Goal: Task Accomplishment & Management: Complete application form

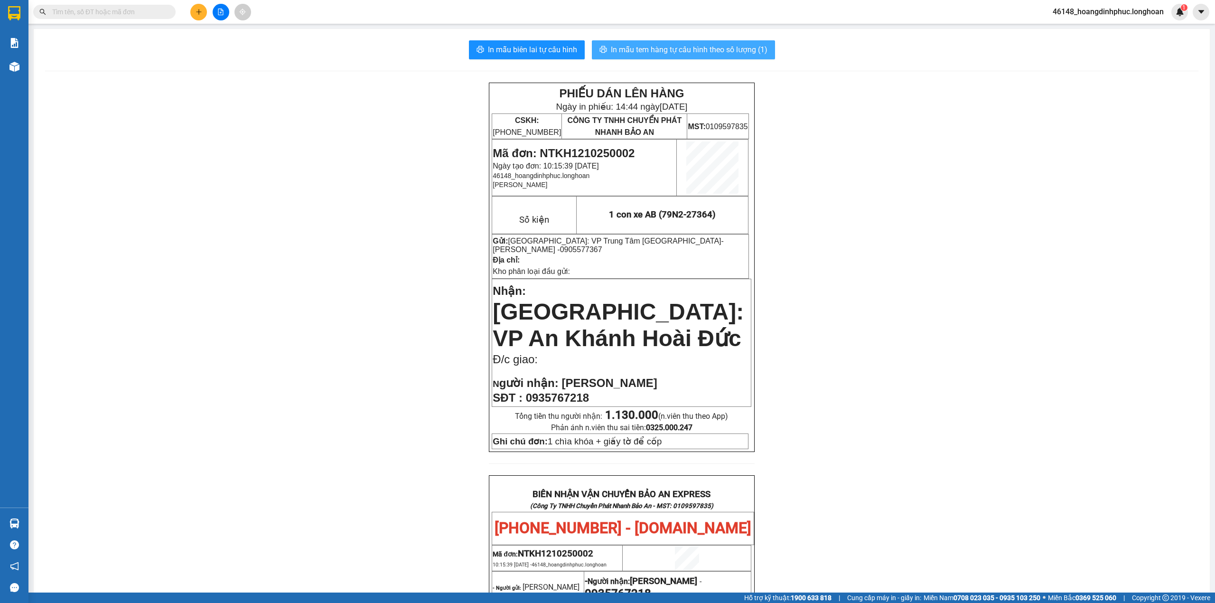
click at [646, 48] on span "In mẫu tem hàng tự cấu hình theo số lượng (1)" at bounding box center [689, 50] width 157 height 12
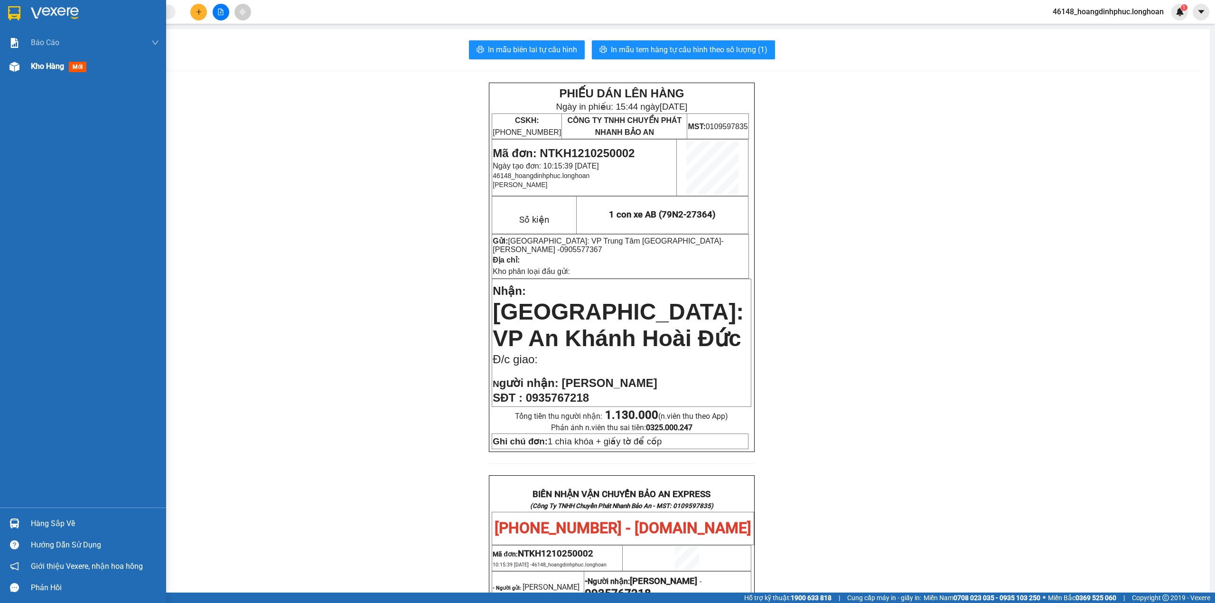
click at [16, 62] on img at bounding box center [14, 67] width 10 height 10
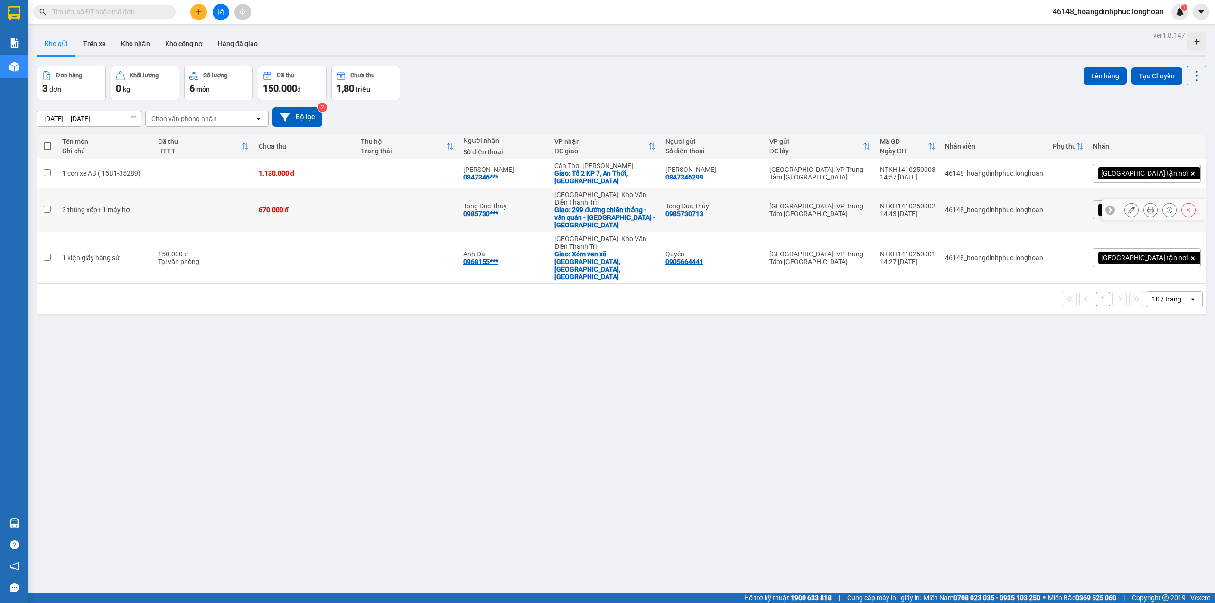
click at [1148, 207] on icon at bounding box center [1151, 210] width 7 height 7
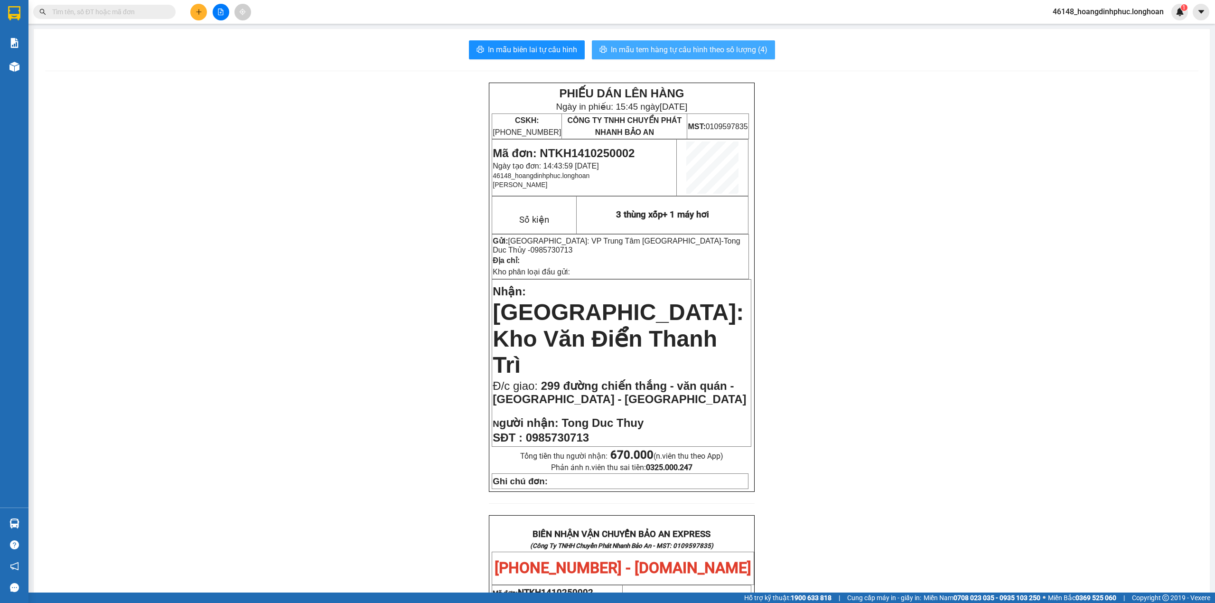
click at [684, 46] on span "In mẫu tem hàng tự cấu hình theo số lượng (4)" at bounding box center [689, 50] width 157 height 12
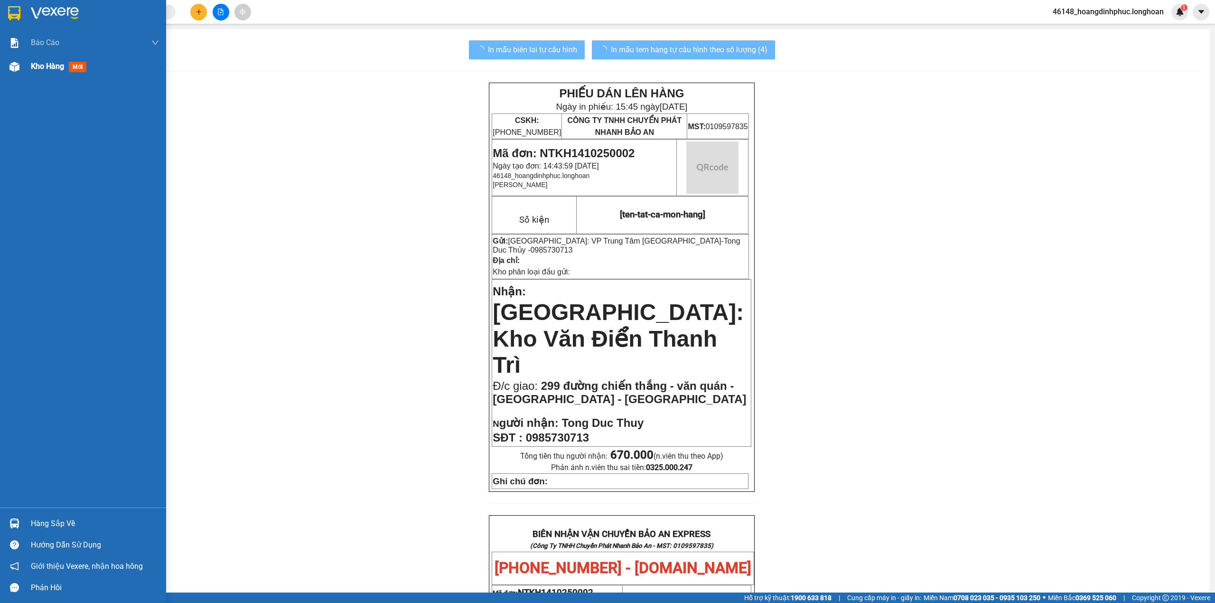
click at [27, 74] on div "Kho hàng mới" at bounding box center [83, 67] width 166 height 24
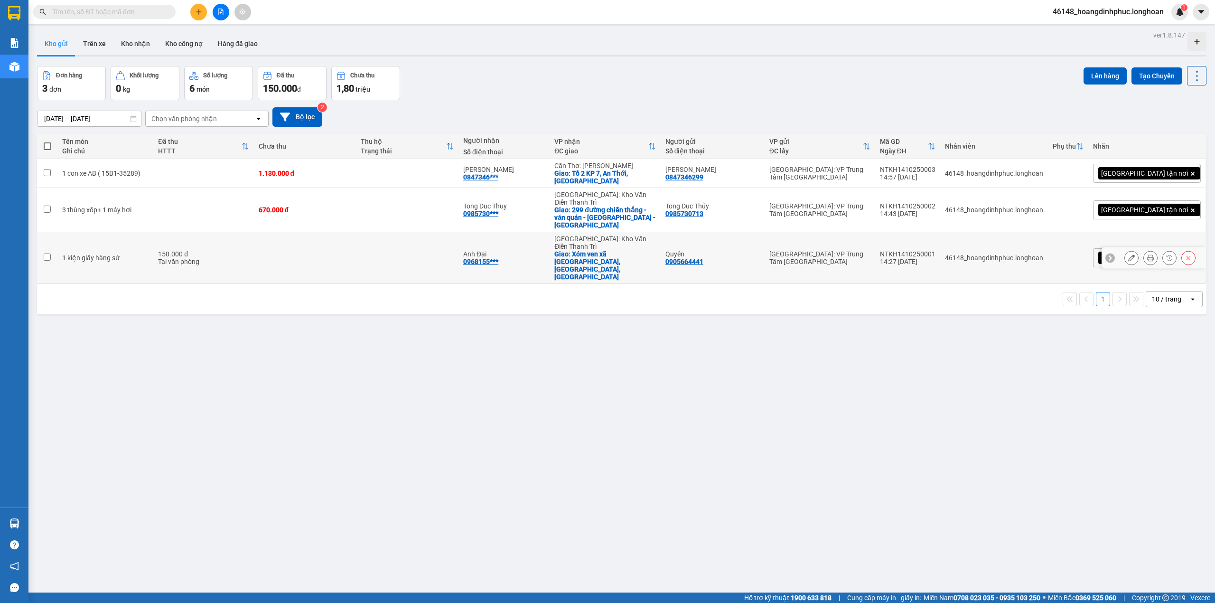
click at [1129, 254] on icon at bounding box center [1132, 257] width 7 height 7
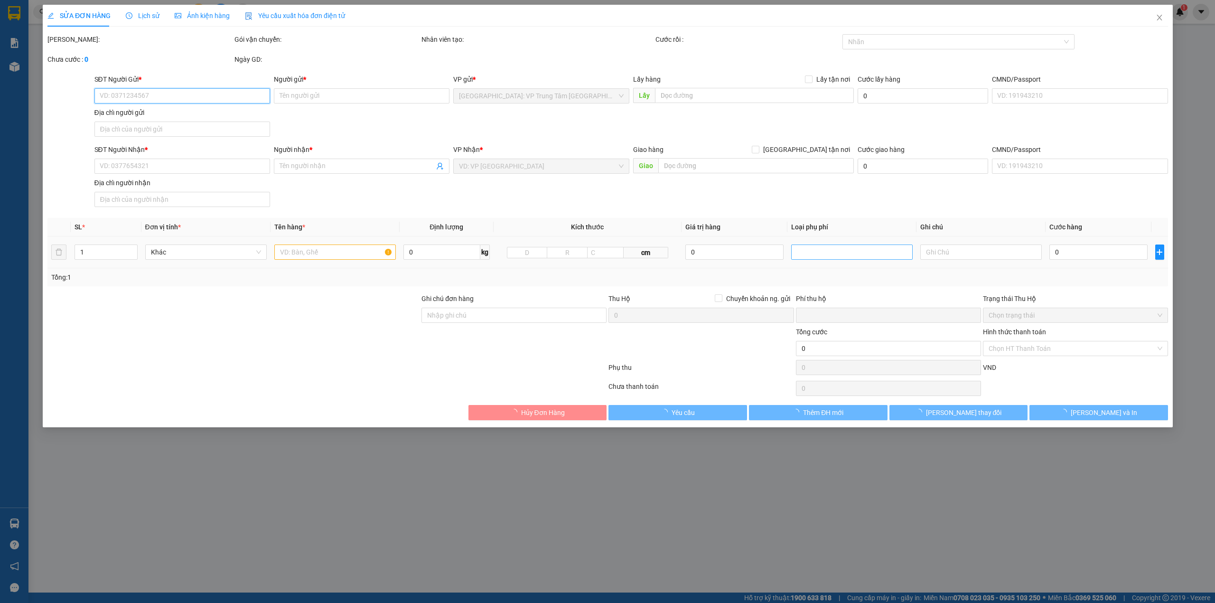
type input "0905664441"
type input "Quyên"
type input "0968155803"
type input "Anh Đại"
checkbox input "true"
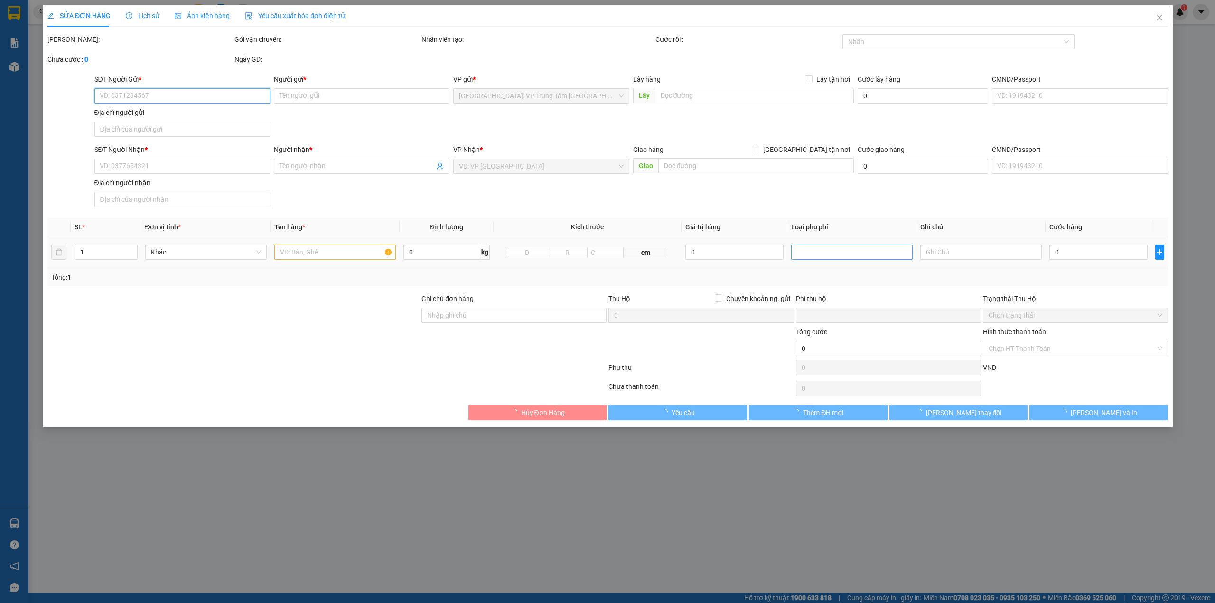
type input "Xóm ven xã [GEOGRAPHIC_DATA], Huyện [GEOGRAPHIC_DATA], [GEOGRAPHIC_DATA]"
type input "hàng dễ hư hỏng-xin nhẹ tay- hư vỡ k đền"
type input "0"
type input "150.000"
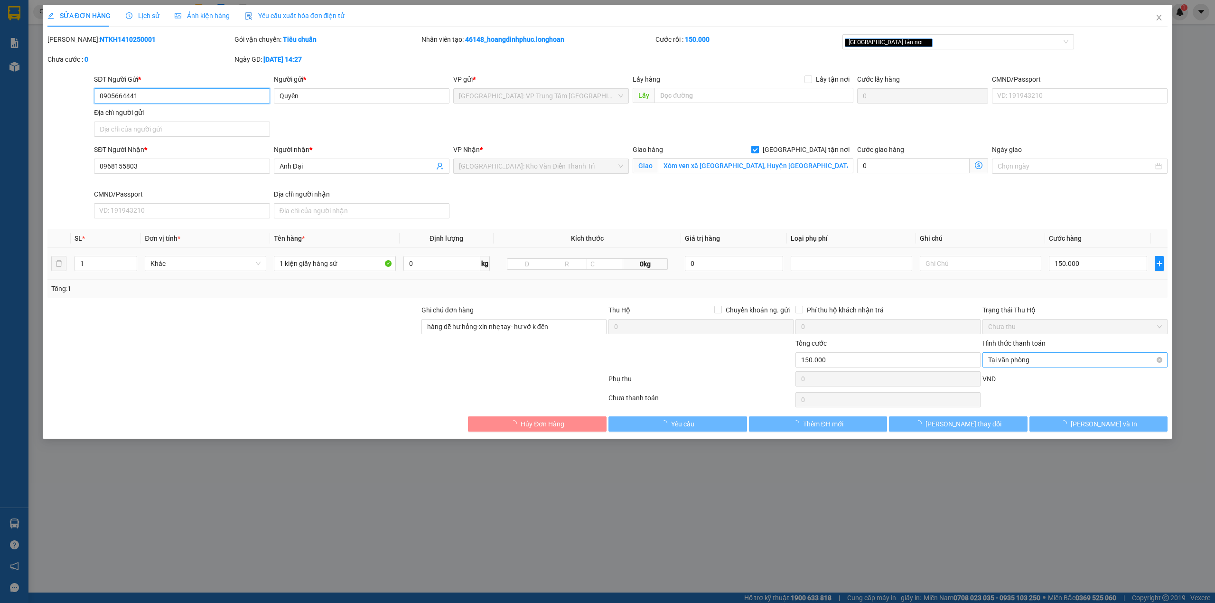
click at [1035, 359] on span "Tại văn phòng" at bounding box center [1075, 360] width 174 height 14
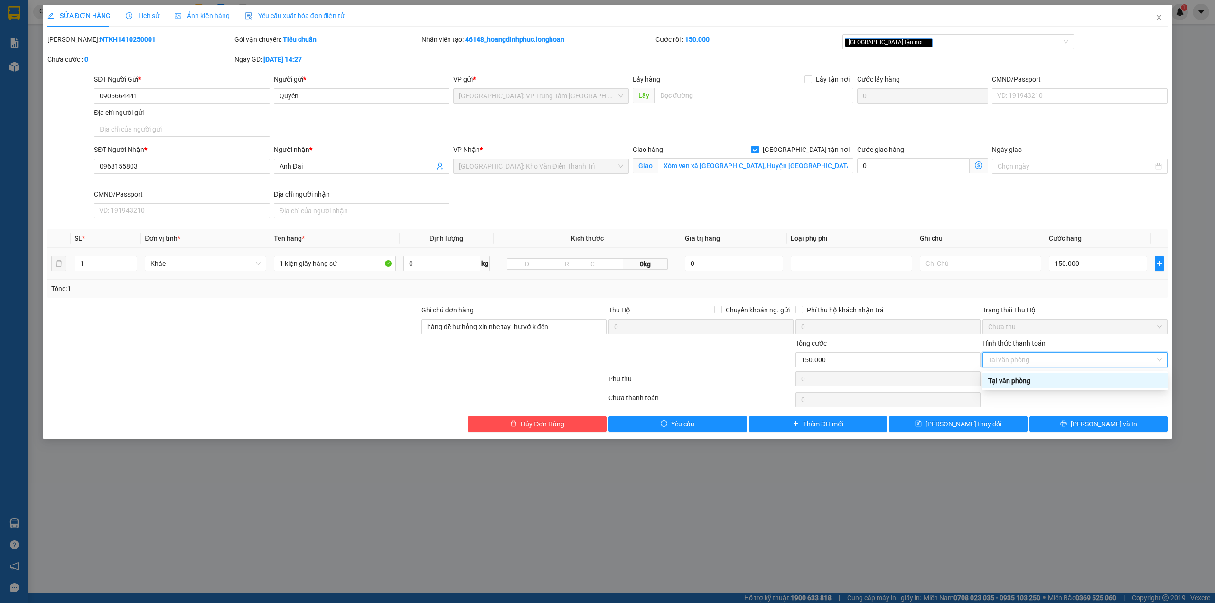
click at [1031, 390] on div "VND" at bounding box center [1075, 382] width 187 height 17
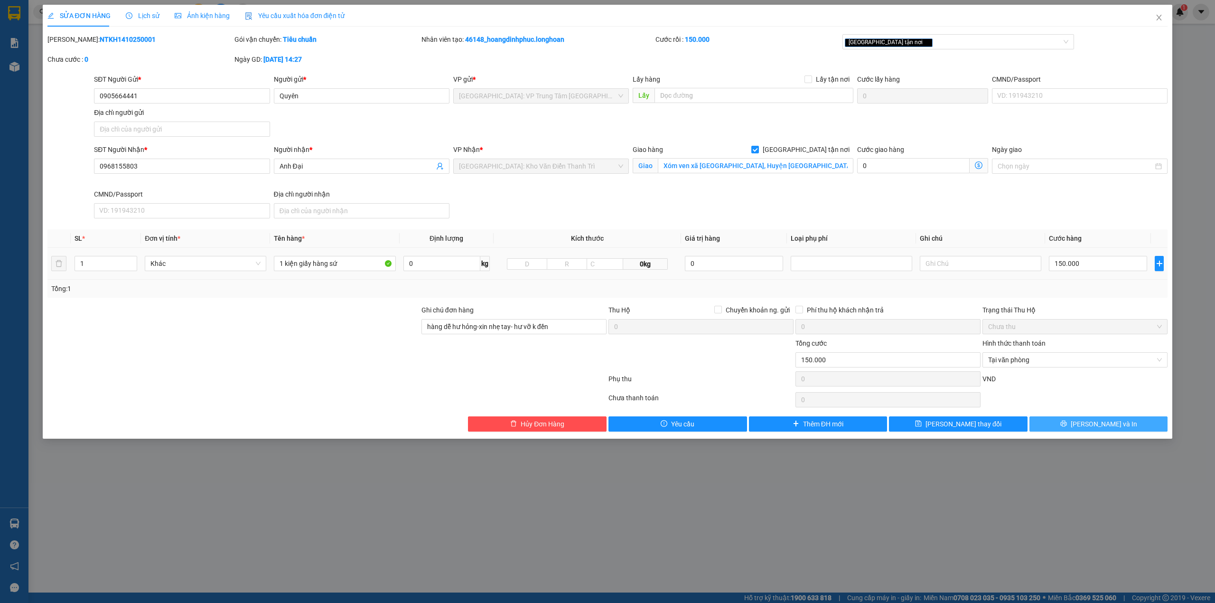
click at [1062, 420] on button "[PERSON_NAME] và In" at bounding box center [1099, 423] width 139 height 15
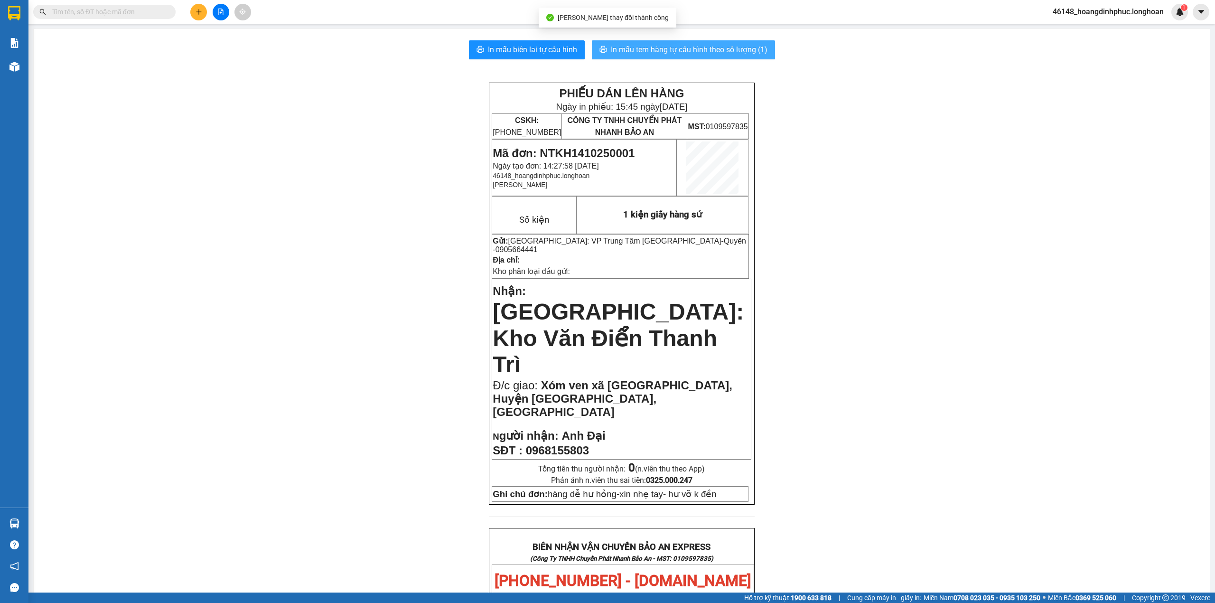
click at [699, 47] on span "In mẫu tem hàng tự cấu hình theo số lượng (1)" at bounding box center [689, 50] width 157 height 12
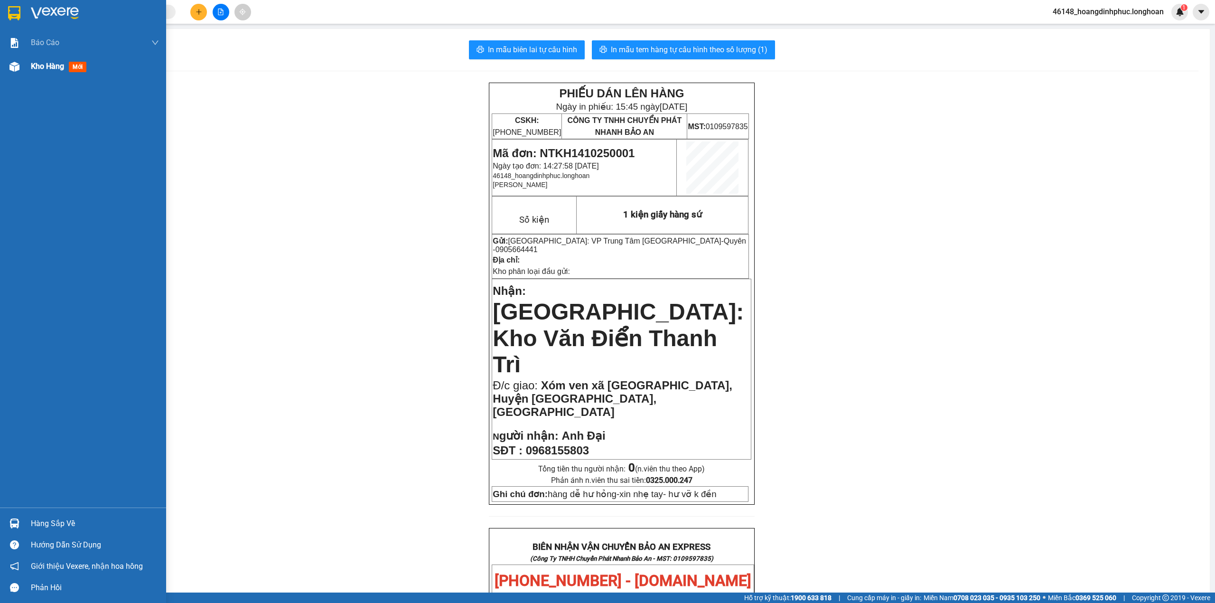
click at [28, 73] on div "Kho hàng mới" at bounding box center [83, 67] width 166 height 24
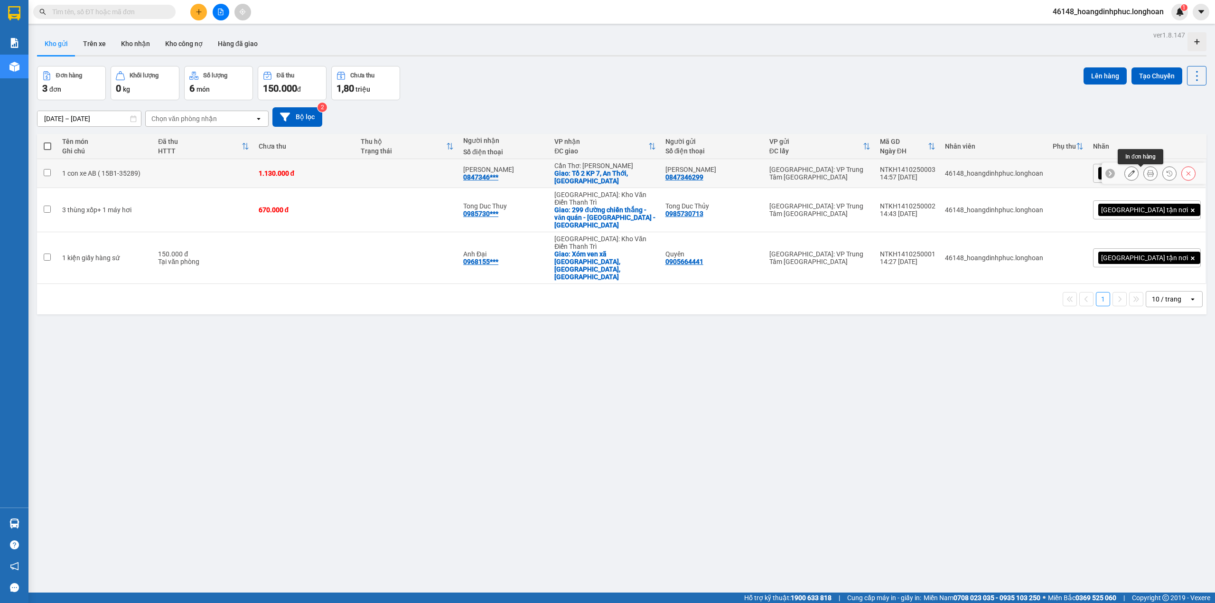
click at [1148, 174] on icon at bounding box center [1151, 173] width 7 height 7
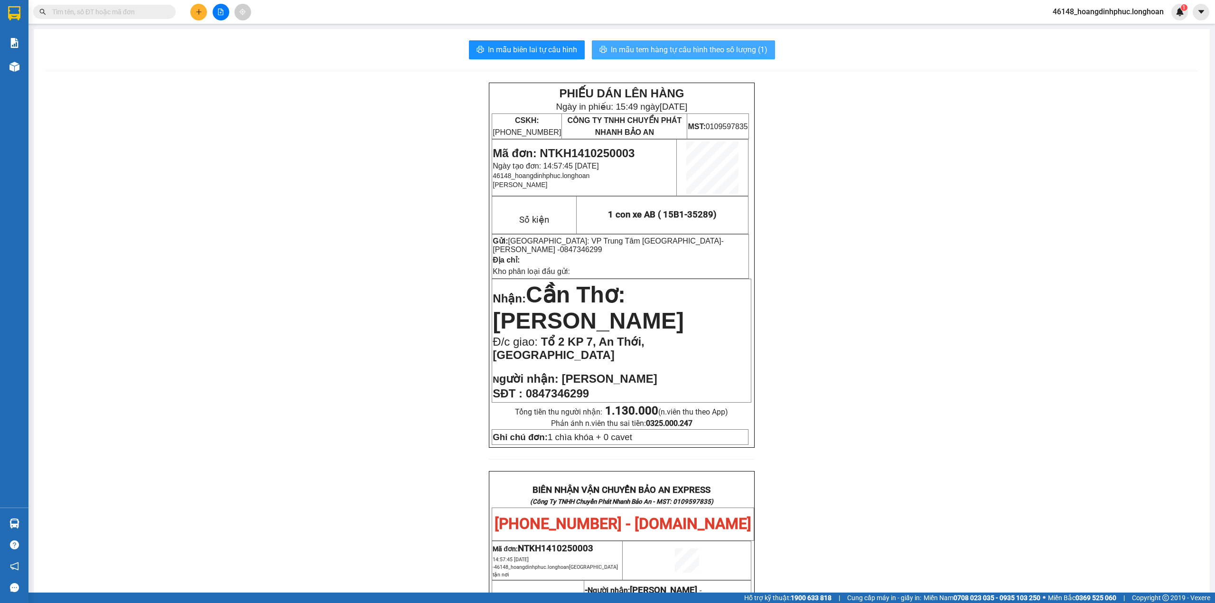
click at [721, 50] on span "In mẫu tem hàng tự cấu hình theo số lượng (1)" at bounding box center [689, 50] width 157 height 12
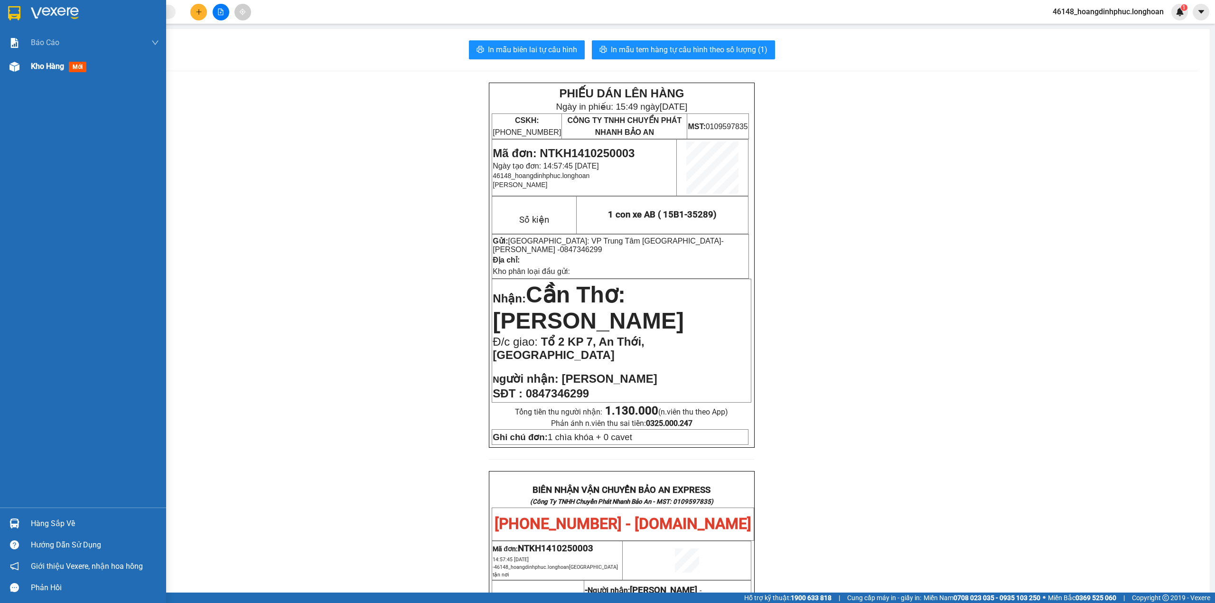
click at [28, 75] on div "Kho hàng mới" at bounding box center [83, 67] width 166 height 24
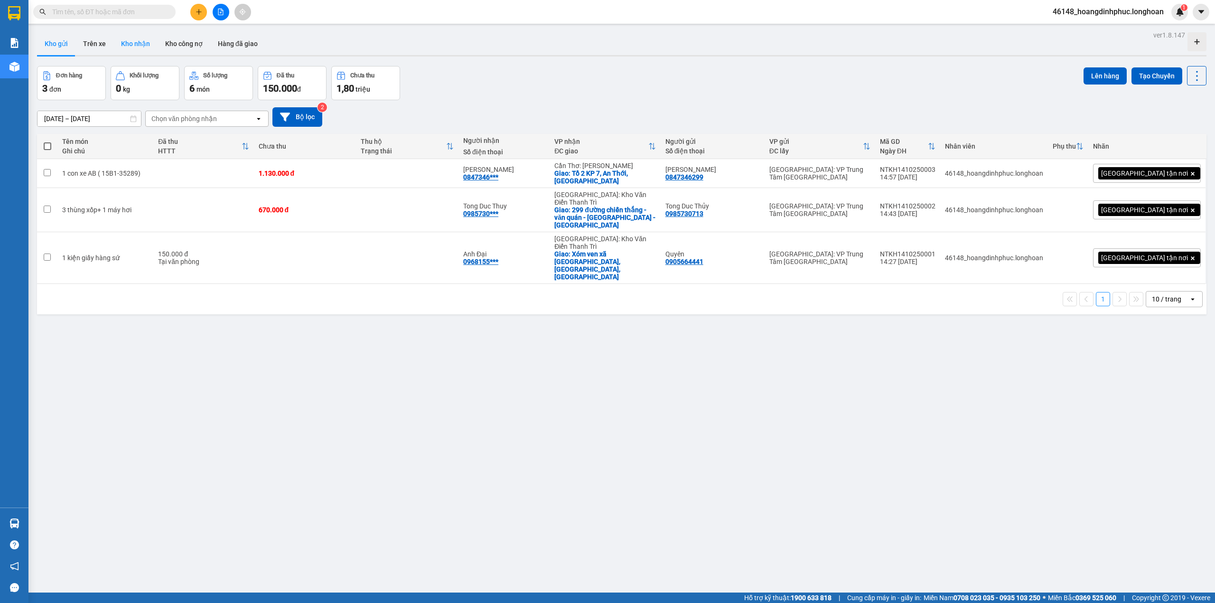
click at [147, 53] on button "Kho nhận" at bounding box center [135, 43] width 44 height 23
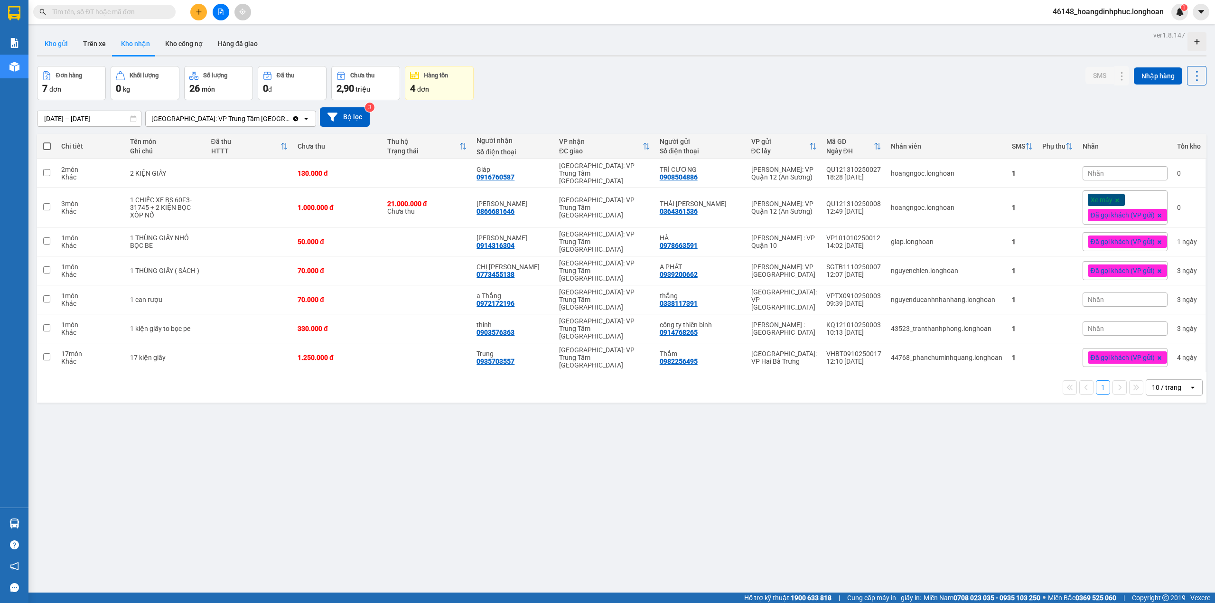
click at [59, 45] on button "Kho gửi" at bounding box center [56, 43] width 38 height 23
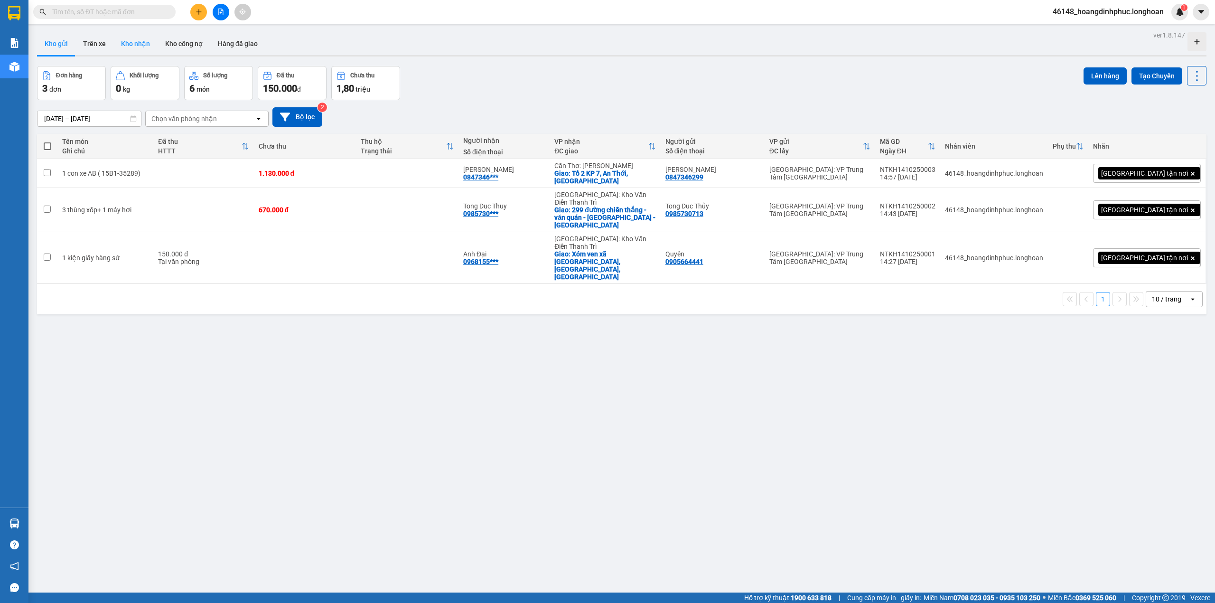
click at [129, 43] on button "Kho nhận" at bounding box center [135, 43] width 44 height 23
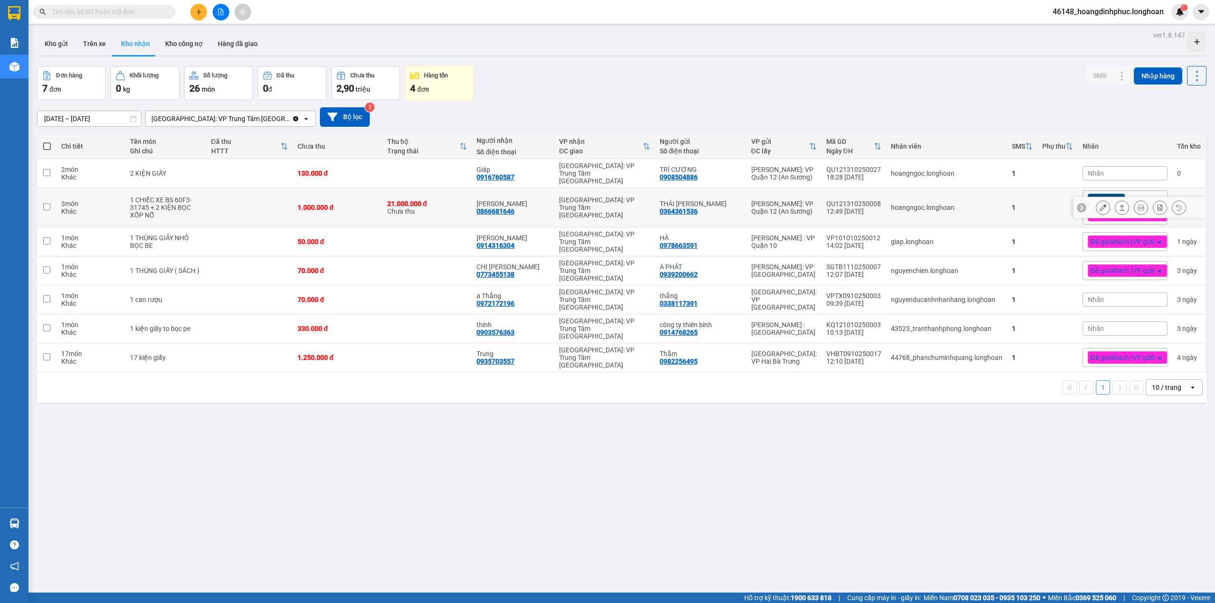
click at [1117, 200] on button at bounding box center [1122, 207] width 13 height 17
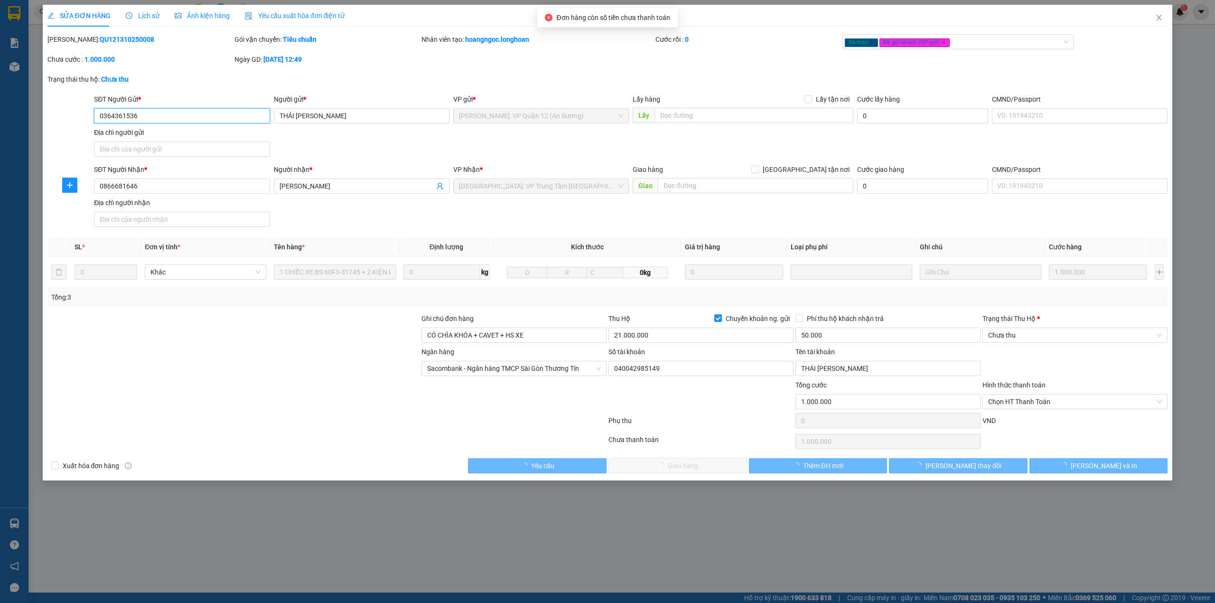
type input "0364361536"
type input "THÁI [PERSON_NAME]"
type input "0866681646"
type input "[PERSON_NAME]"
type input "CÓ CHÌA KHÓA + CAVET + HS XE"
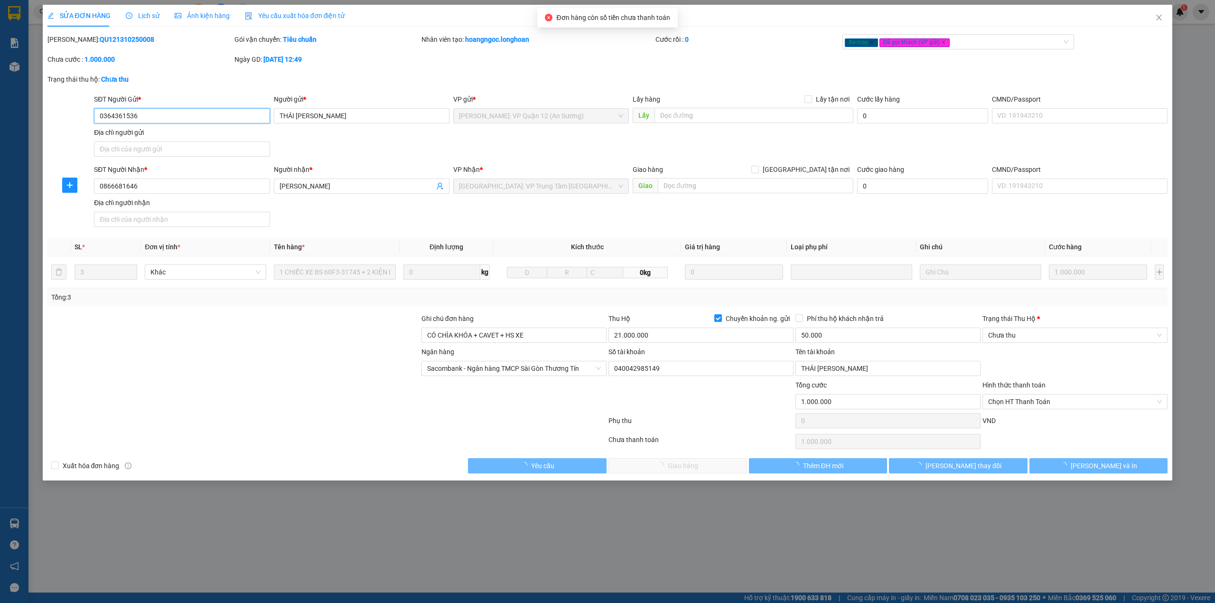
type input "1.000.000"
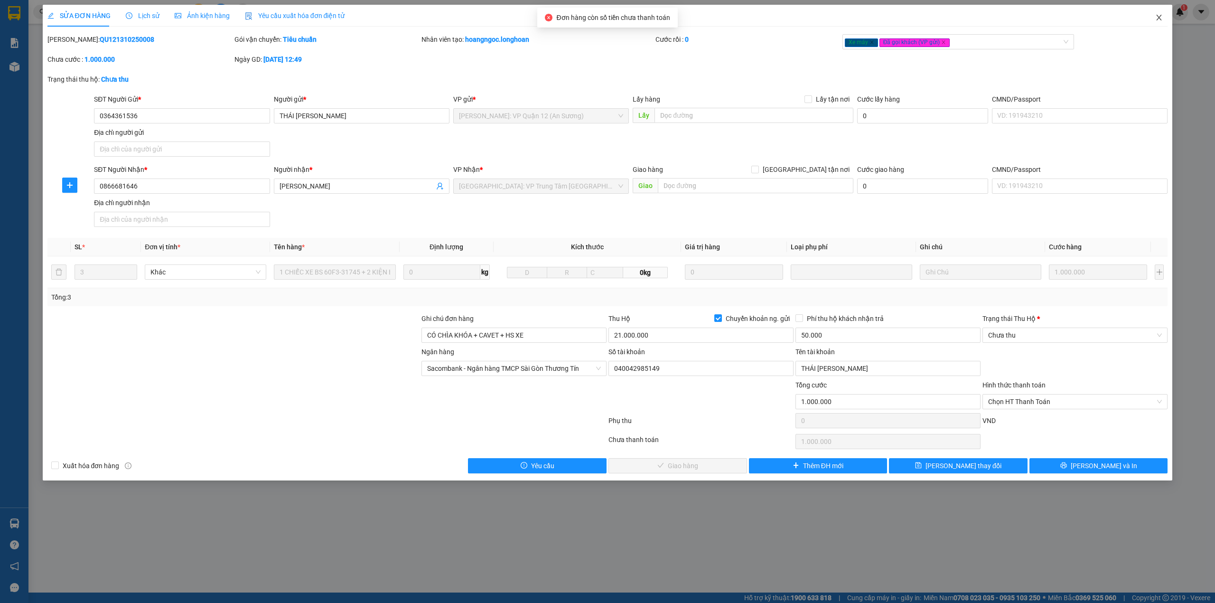
click at [1157, 16] on icon "close" at bounding box center [1160, 18] width 8 height 8
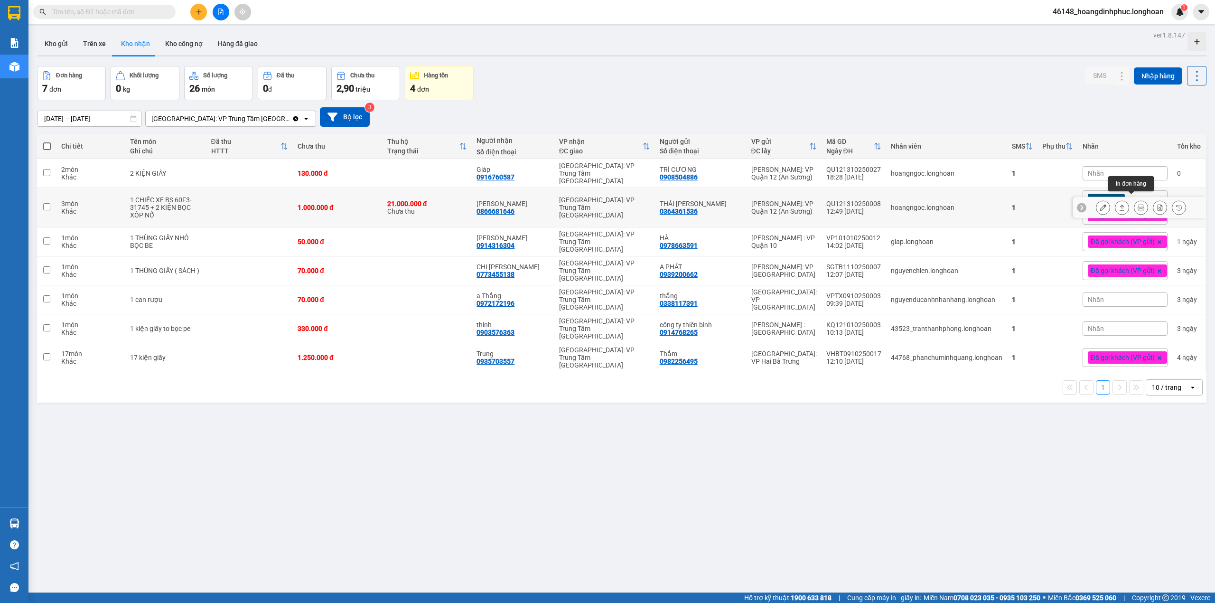
click at [1138, 204] on icon at bounding box center [1141, 207] width 7 height 7
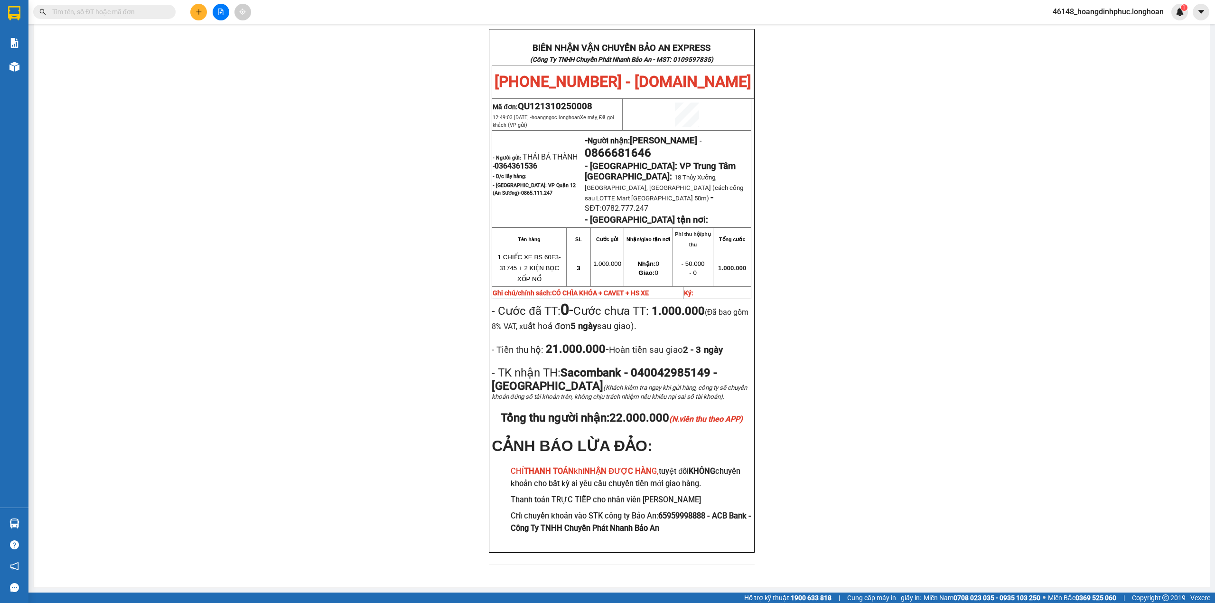
scroll to position [83, 0]
click at [203, 9] on button at bounding box center [198, 12] width 17 height 17
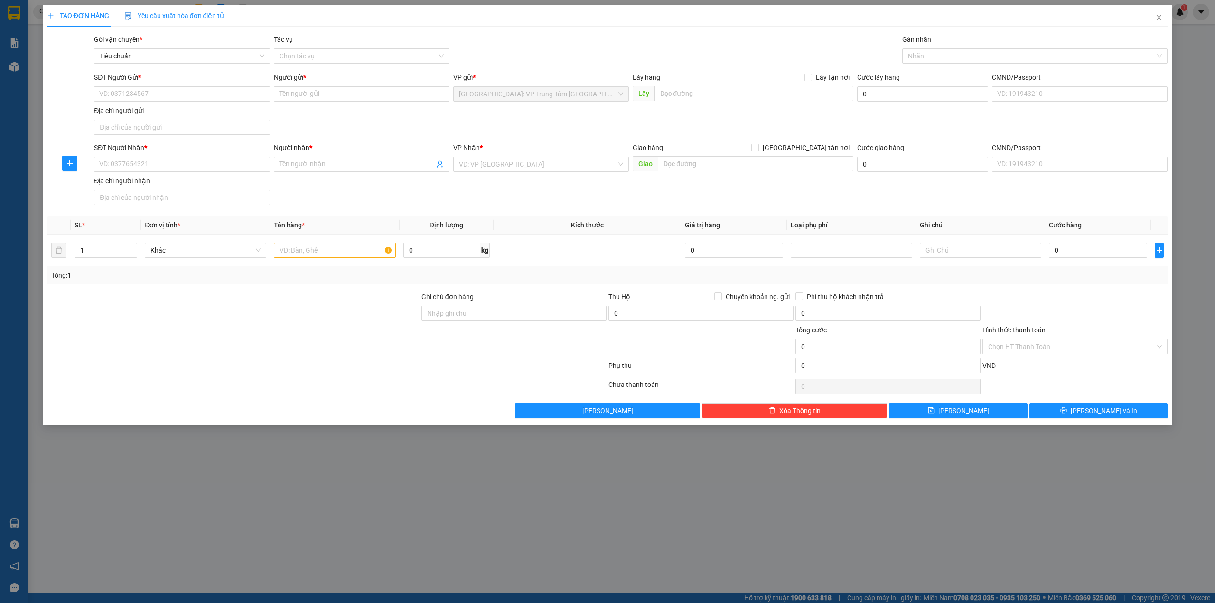
click at [200, 103] on div "SĐT Người Gửi * VD: 0371234567" at bounding box center [182, 88] width 176 height 33
click at [202, 97] on input "SĐT Người Gửi *" at bounding box center [182, 93] width 176 height 15
type input "0898620822"
click at [308, 97] on input "Người gửi *" at bounding box center [362, 93] width 176 height 15
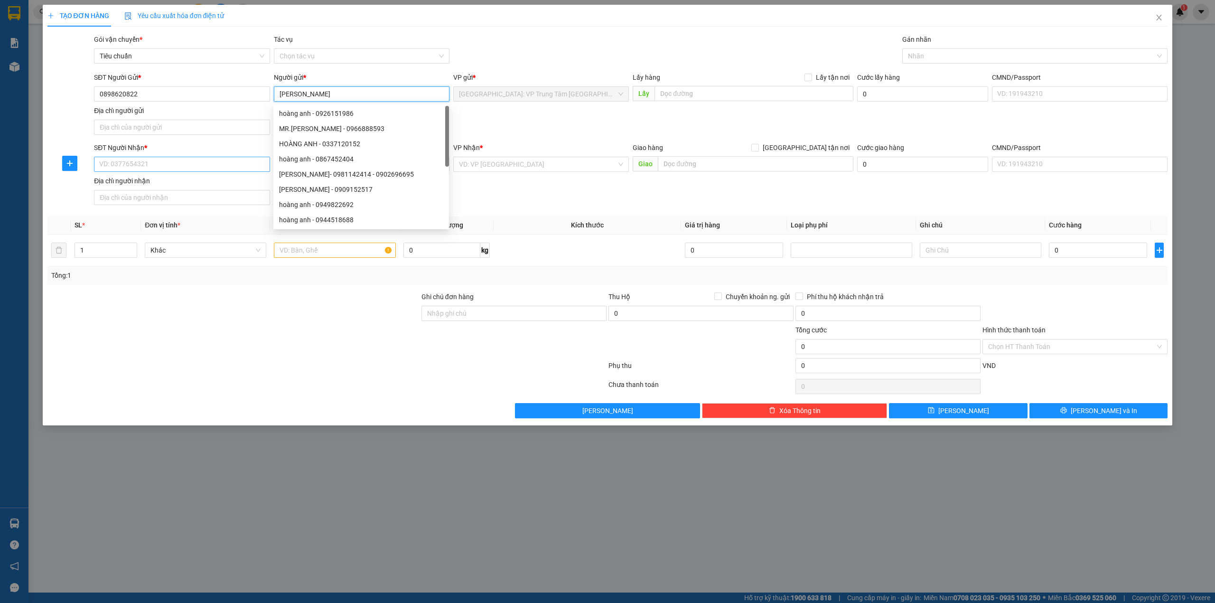
type input "[PERSON_NAME]"
click at [223, 158] on input "SĐT Người Nhận *" at bounding box center [182, 164] width 176 height 15
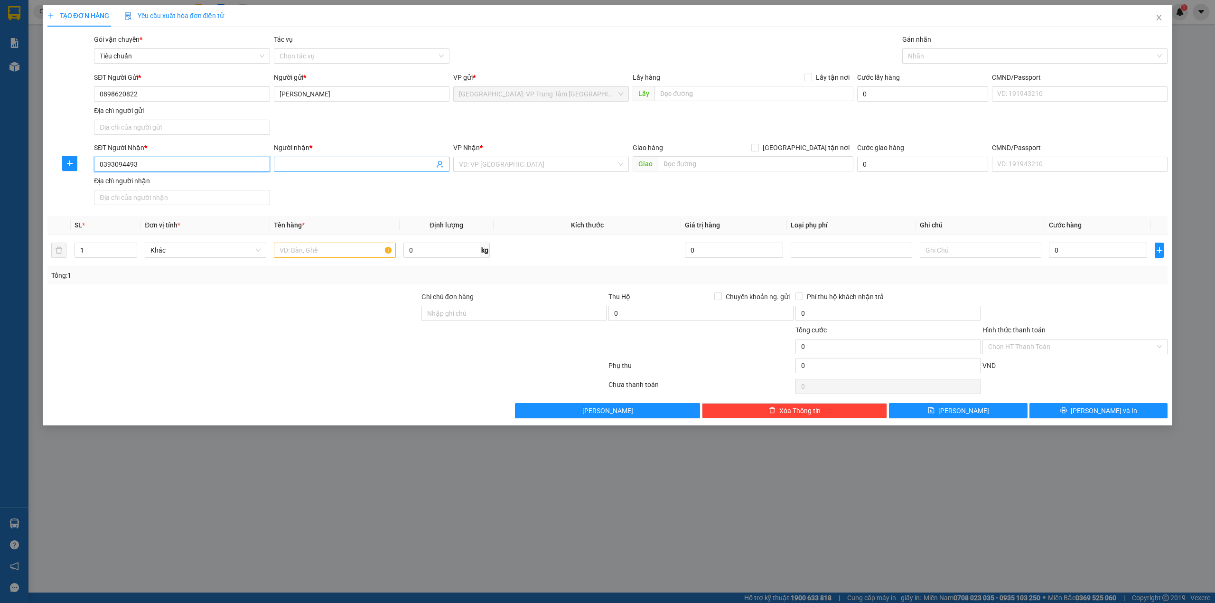
type input "0393094493"
click at [363, 168] on input "Người nhận *" at bounding box center [357, 164] width 155 height 10
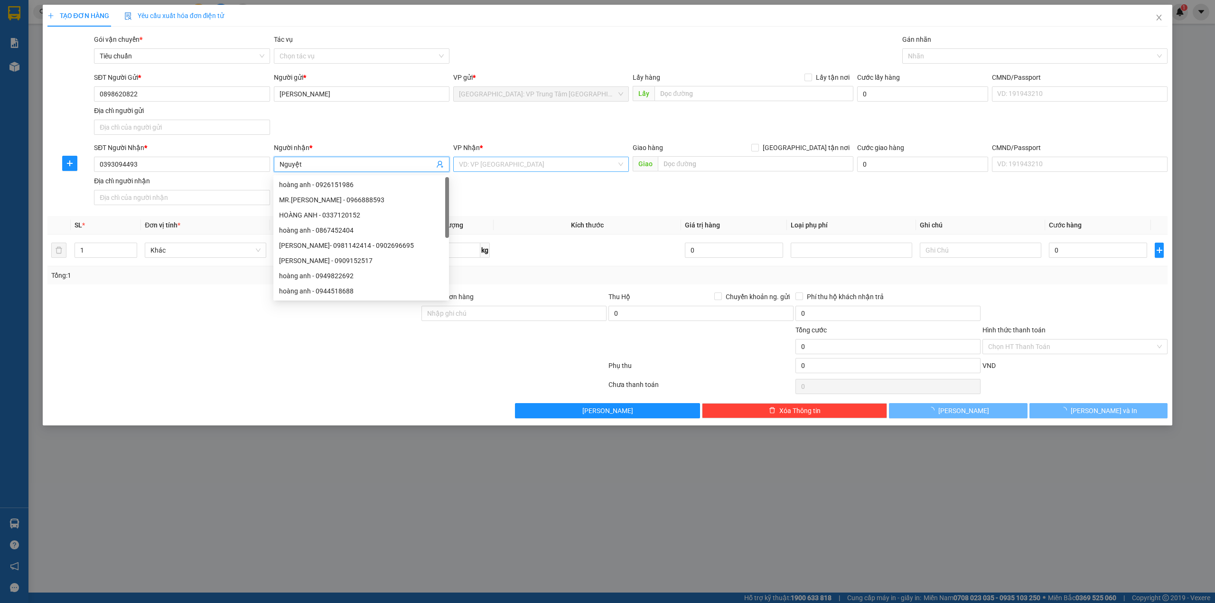
type input "Nguyệt"
click at [513, 171] on input "search" at bounding box center [538, 164] width 158 height 14
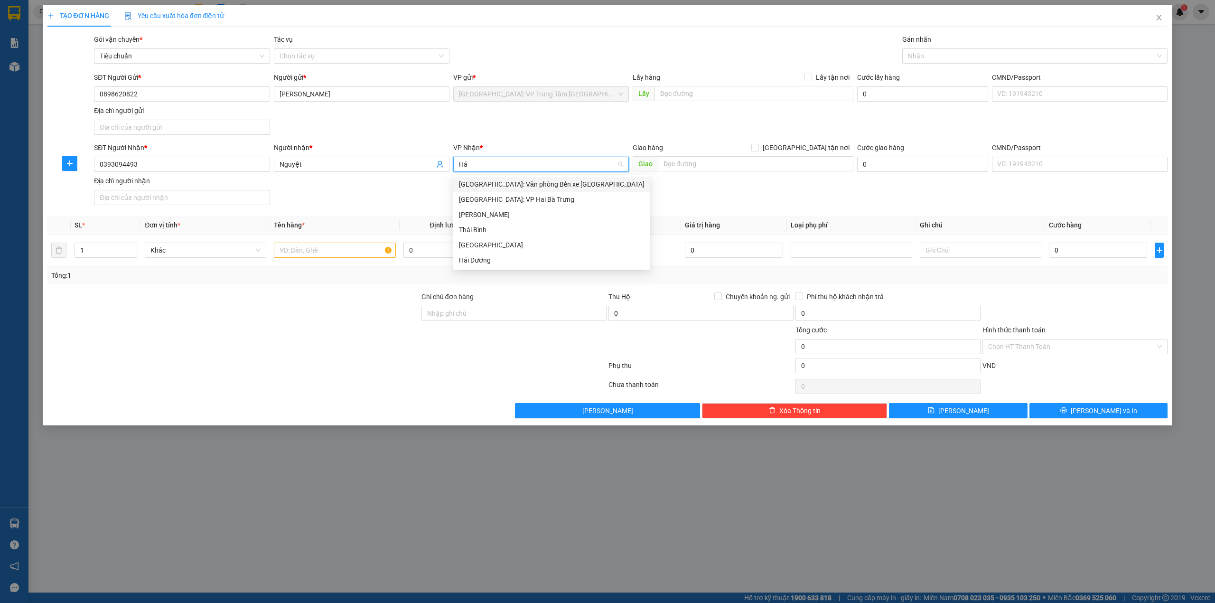
type input "Hải"
click at [518, 184] on div "[GEOGRAPHIC_DATA]: Văn phòng Bến xe [GEOGRAPHIC_DATA]" at bounding box center [552, 184] width 186 height 10
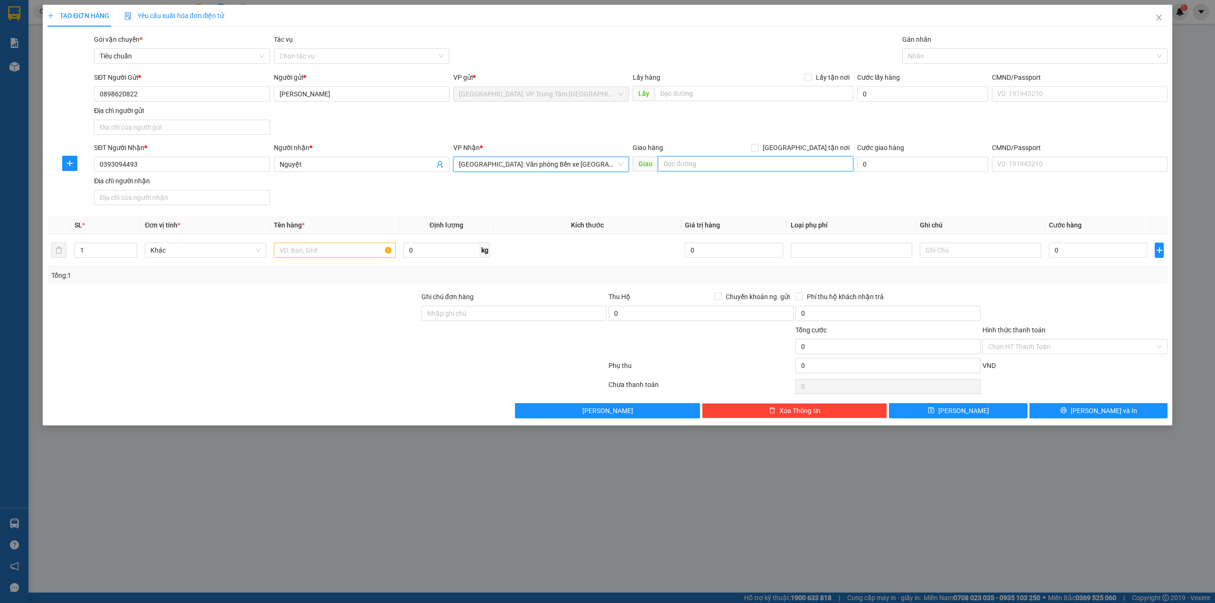
click at [699, 159] on input "text" at bounding box center [756, 163] width 196 height 15
click at [688, 164] on input "text" at bounding box center [756, 163] width 196 height 15
type input "Nhà số 8, Ngõ 402 [PERSON_NAME], Kiến A, [GEOGRAPHIC_DATA]"
click at [758, 146] on input "[GEOGRAPHIC_DATA] tận nơi" at bounding box center [755, 147] width 7 height 7
checkbox input "true"
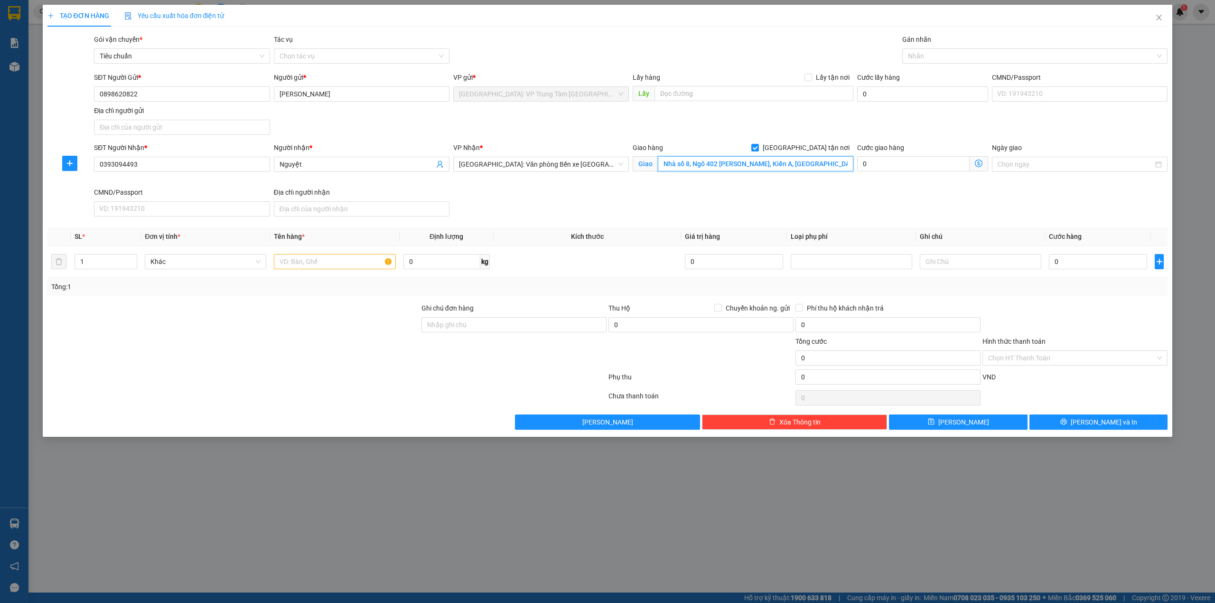
click at [792, 164] on input "Nhà số 8, Ngõ 402 [PERSON_NAME], Kiến A, [GEOGRAPHIC_DATA]" at bounding box center [756, 163] width 196 height 15
click at [793, 167] on input "Nhà số 8, Ngõ 402 [PERSON_NAME], Kiến A, [GEOGRAPHIC_DATA]" at bounding box center [756, 163] width 196 height 15
click at [960, 51] on div at bounding box center [1031, 55] width 252 height 11
type input "Nhà số 8, Ngõ 402 [PERSON_NAME], [GEOGRAPHIC_DATA], [GEOGRAPHIC_DATA]"
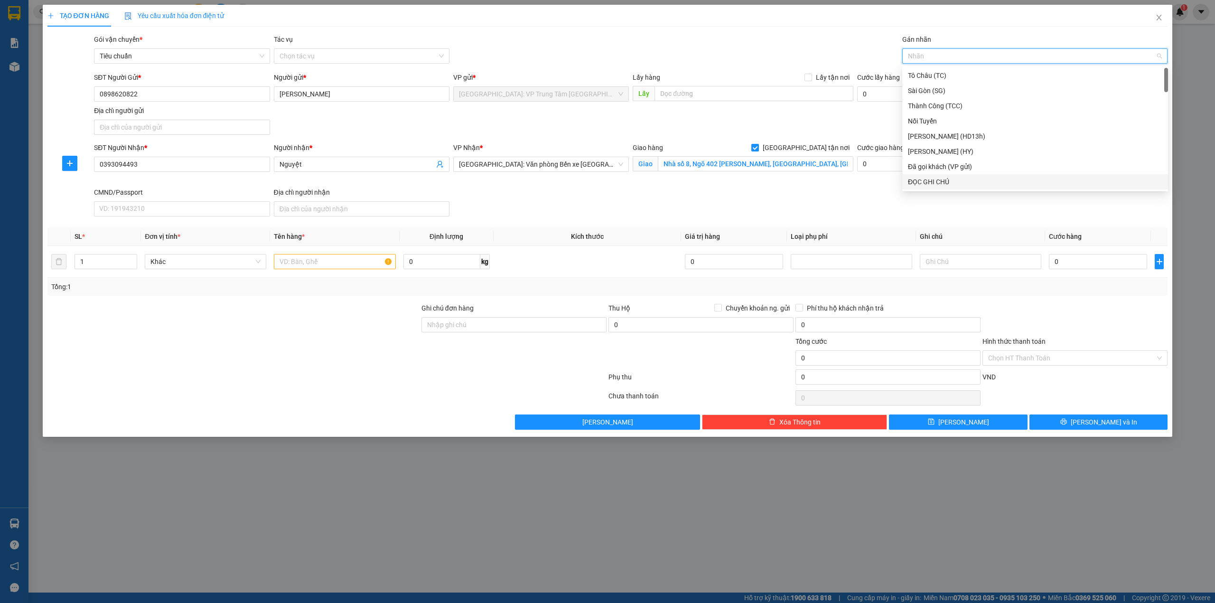
drag, startPoint x: 931, startPoint y: 183, endPoint x: 915, endPoint y: 170, distance: 20.5
click at [931, 183] on div "ĐỌC GHI CHÚ" at bounding box center [1035, 182] width 254 height 10
click at [868, 54] on div "Gói vận chuyển * Tiêu chuẩn Tác vụ Chọn tác vụ Gán nhãn ĐỌC GHI CHÚ" at bounding box center [631, 50] width 1078 height 33
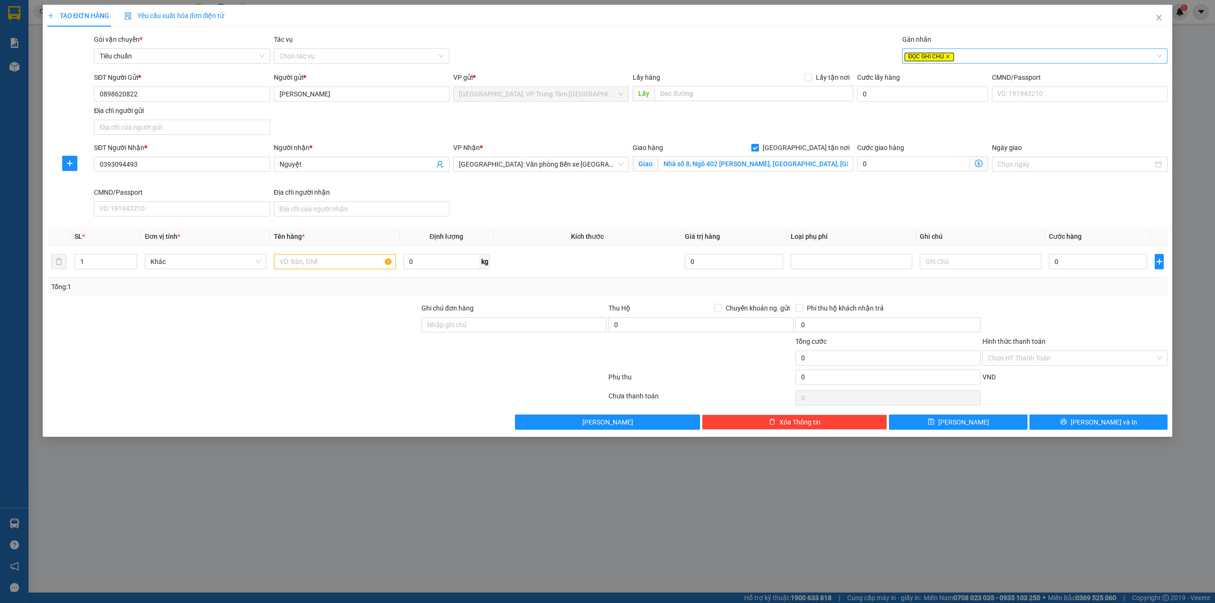
click at [948, 54] on icon "close" at bounding box center [948, 56] width 5 height 5
click at [948, 54] on div at bounding box center [1031, 55] width 252 height 11
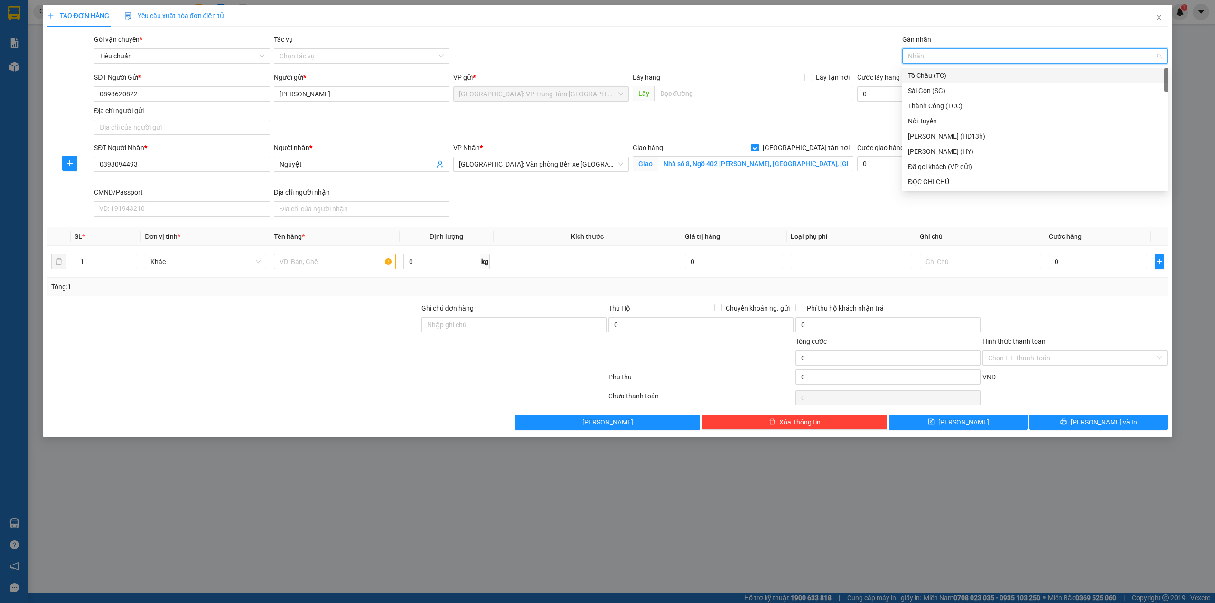
type input "g"
type input "gi"
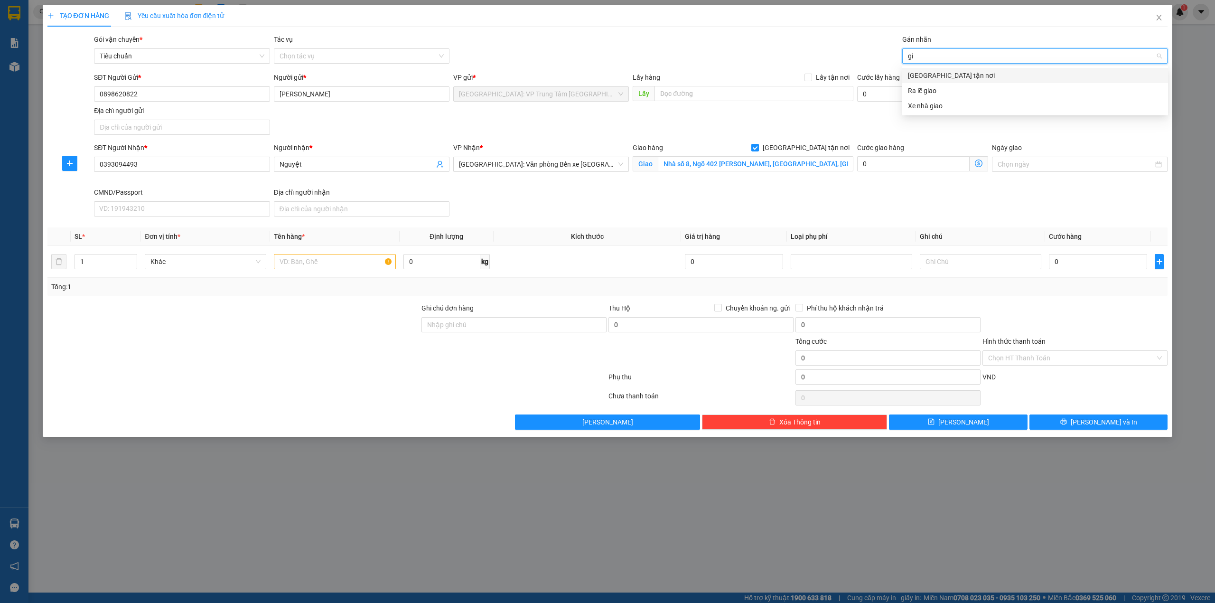
click at [997, 75] on div "[GEOGRAPHIC_DATA] tận nơi" at bounding box center [1035, 75] width 254 height 10
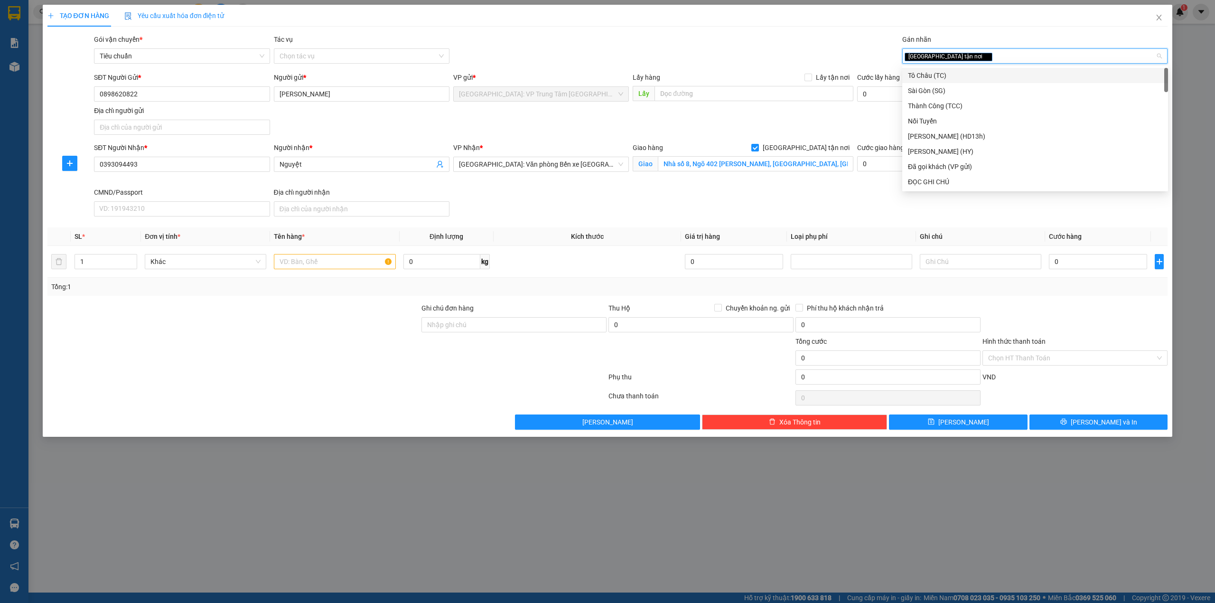
click at [989, 56] on div "[GEOGRAPHIC_DATA] tận nơi" at bounding box center [1031, 55] width 252 height 11
type input "d"
click at [952, 105] on div "ĐỌC GHI CHÚ" at bounding box center [1035, 106] width 254 height 10
click at [342, 273] on td at bounding box center [334, 262] width 129 height 32
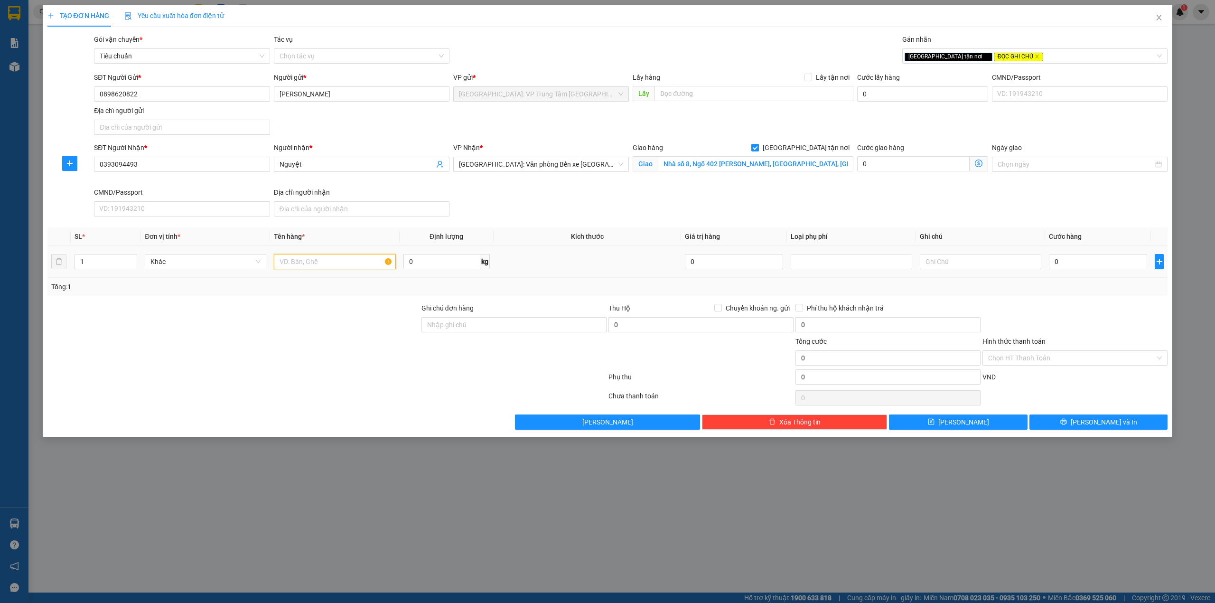
click at [346, 269] on input "text" at bounding box center [335, 261] width 122 height 15
click at [298, 263] on input "1 kiện quấn keo dễ vỡ ( hàng điện thoại)" at bounding box center [335, 261] width 122 height 15
click at [306, 265] on input "1 kiện quấn keo dễ vỡ ( hàng điện thoại)" at bounding box center [335, 261] width 122 height 15
click at [289, 264] on input "1 kiện quấn keo dễ vỡ ( hàng điện thoại)" at bounding box center [335, 261] width 122 height 15
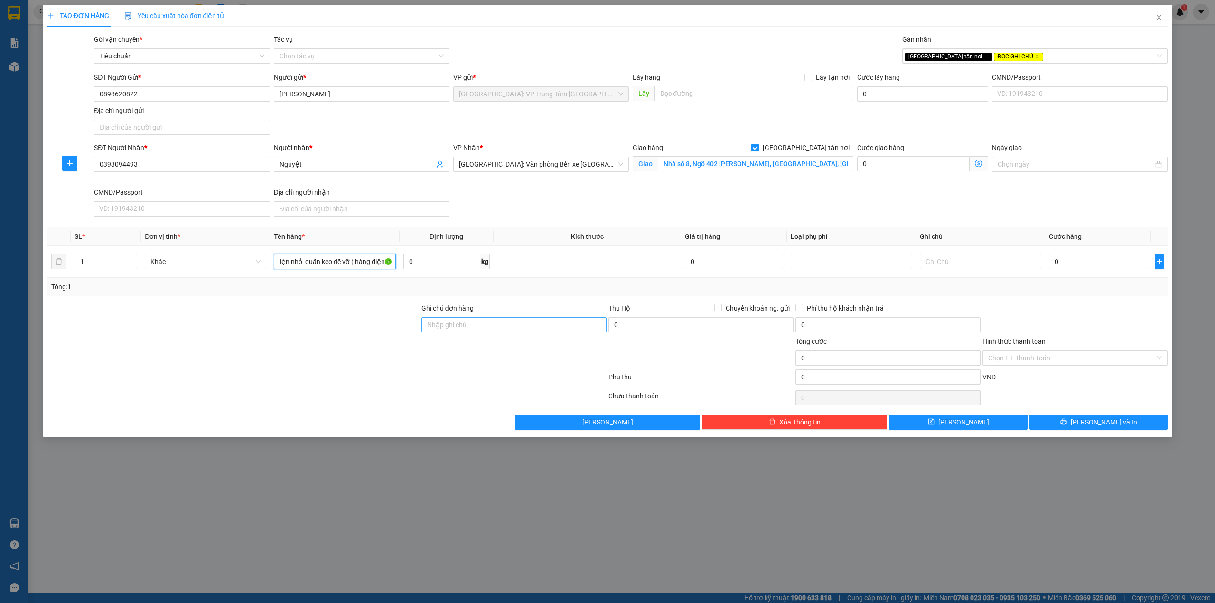
type input "1 kiện nhỏ quấn keo dễ vỡ ( hàng điện thoại)"
click at [557, 326] on input "Ghi chú đơn hàng" at bounding box center [514, 324] width 185 height 15
type input "hàng dễ hư hỏng-xin nhẹ tay- hư vỡ k đền"
click at [1064, 263] on input "0" at bounding box center [1098, 261] width 98 height 15
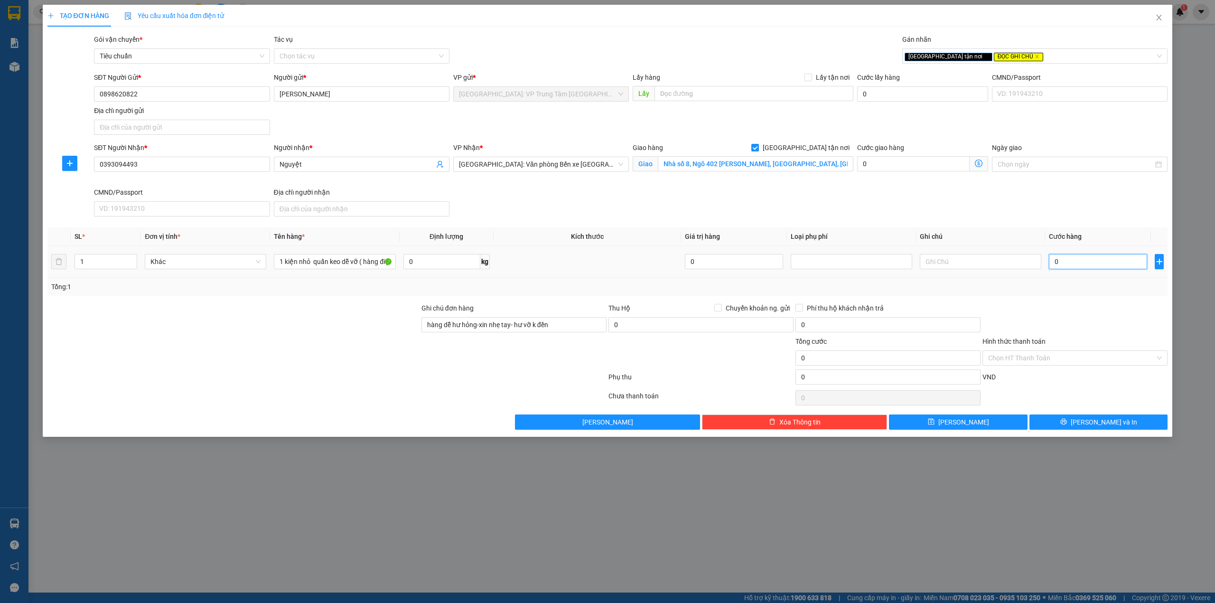
type input "1"
type input "15"
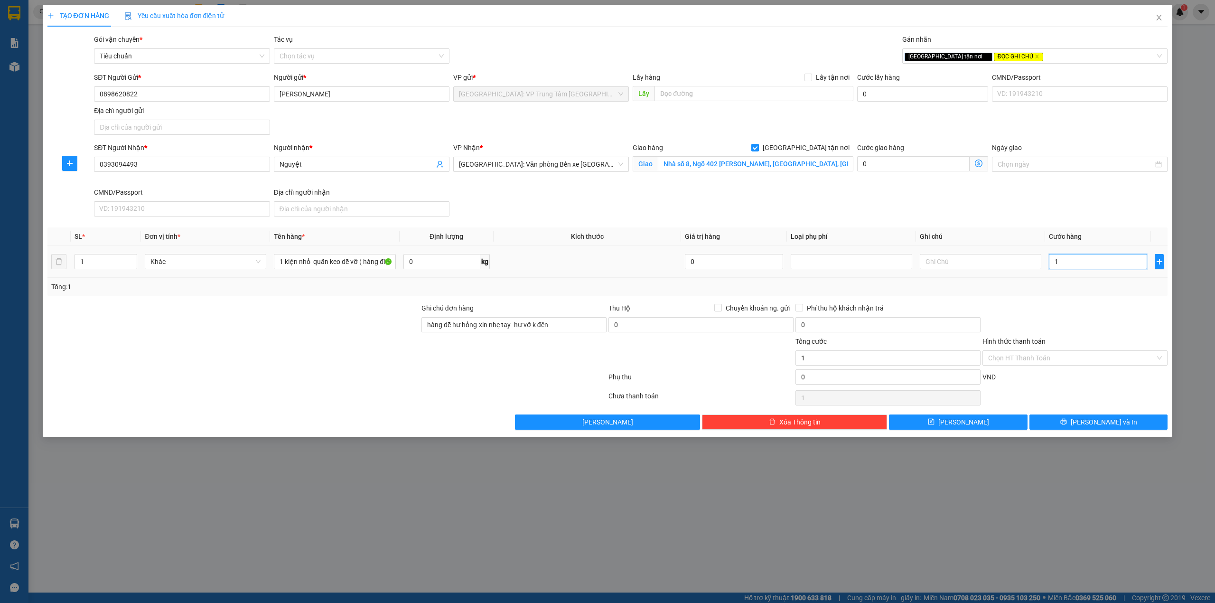
type input "15"
type input "150"
type input "1.500"
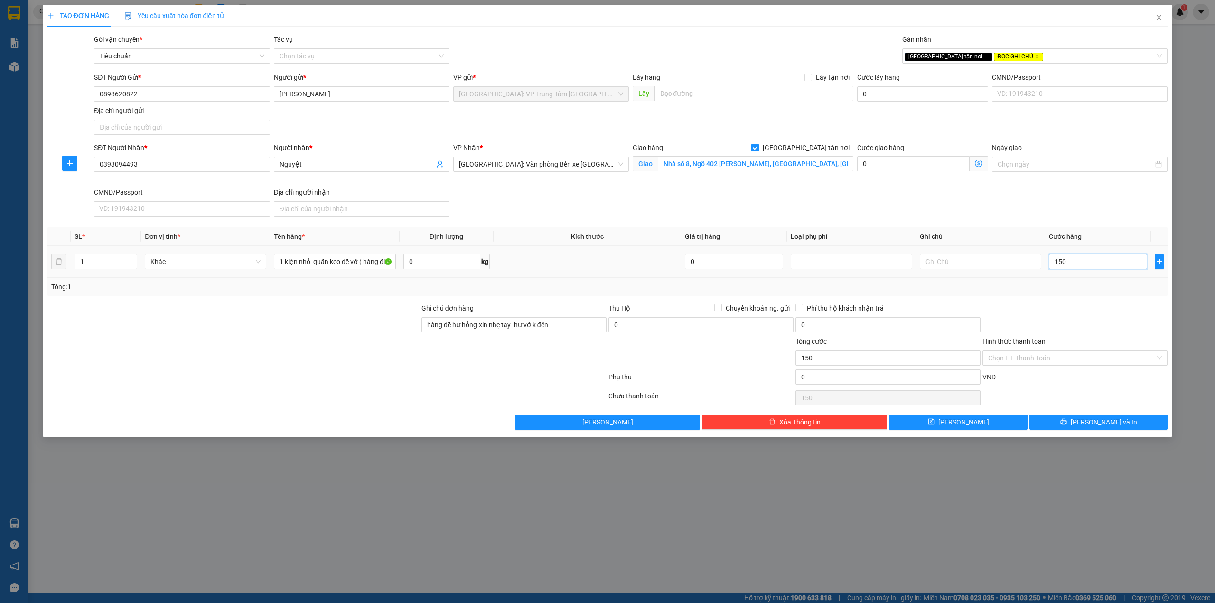
type input "1.500"
type input "15.000"
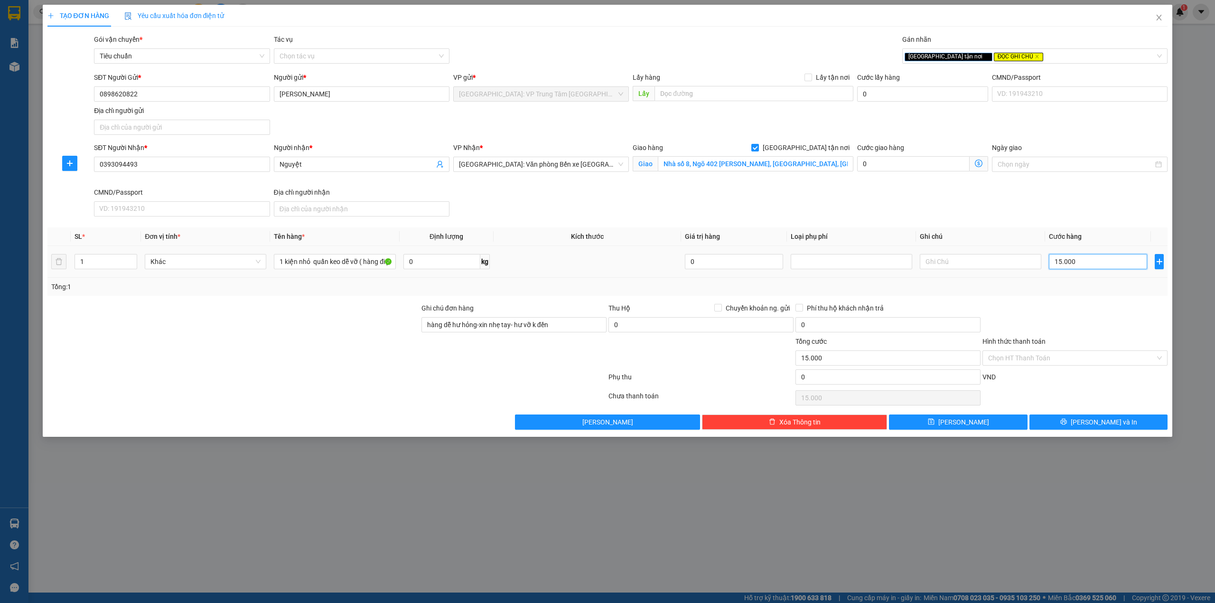
type input "150.000"
click at [1062, 303] on div "Transit Pickup Surcharge Ids Transit Deliver Surcharge Ids Transit Deliver Surc…" at bounding box center [607, 231] width 1121 height 395
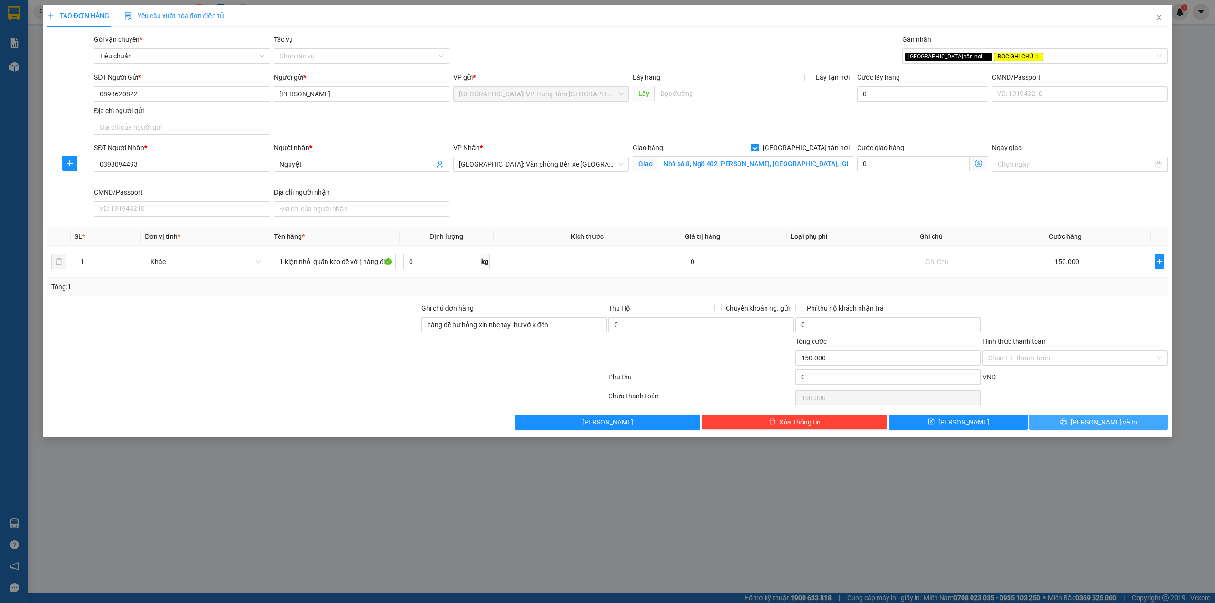
click at [1062, 418] on button "[PERSON_NAME] và In" at bounding box center [1099, 421] width 139 height 15
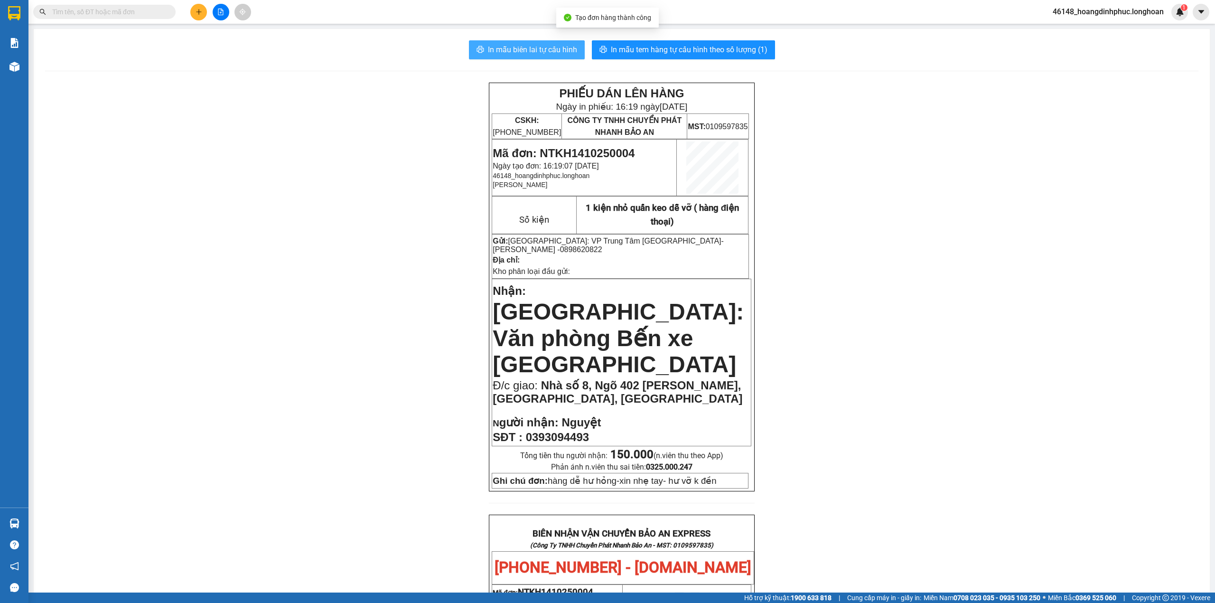
click at [552, 41] on button "In mẫu biên lai tự cấu hình" at bounding box center [527, 49] width 116 height 19
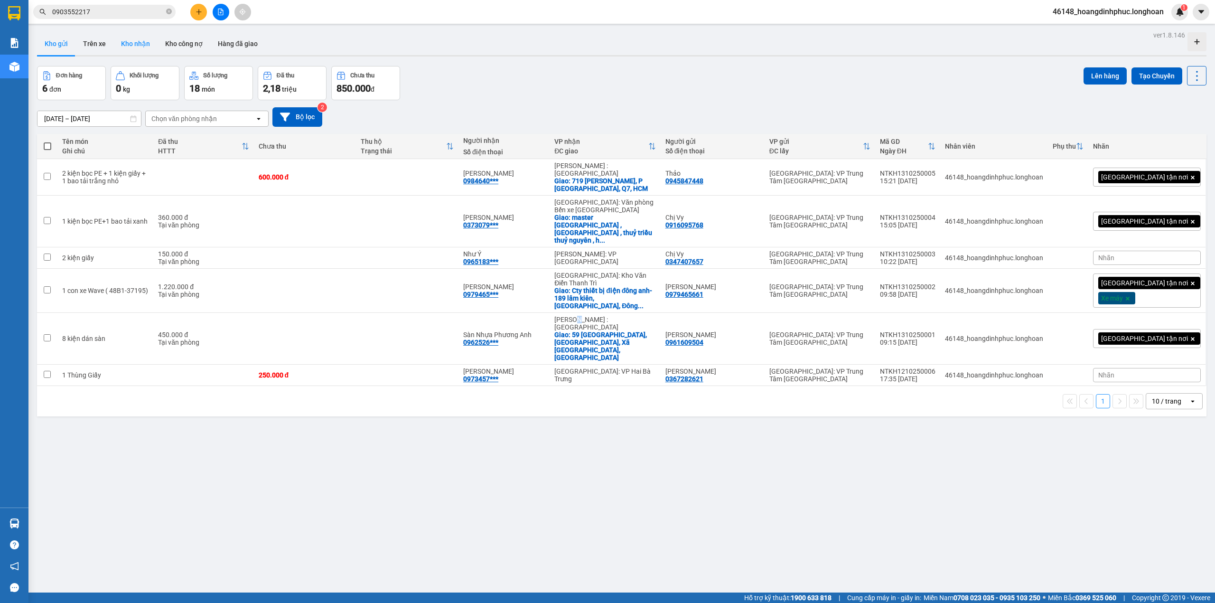
click at [135, 46] on button "Kho nhận" at bounding box center [135, 43] width 44 height 23
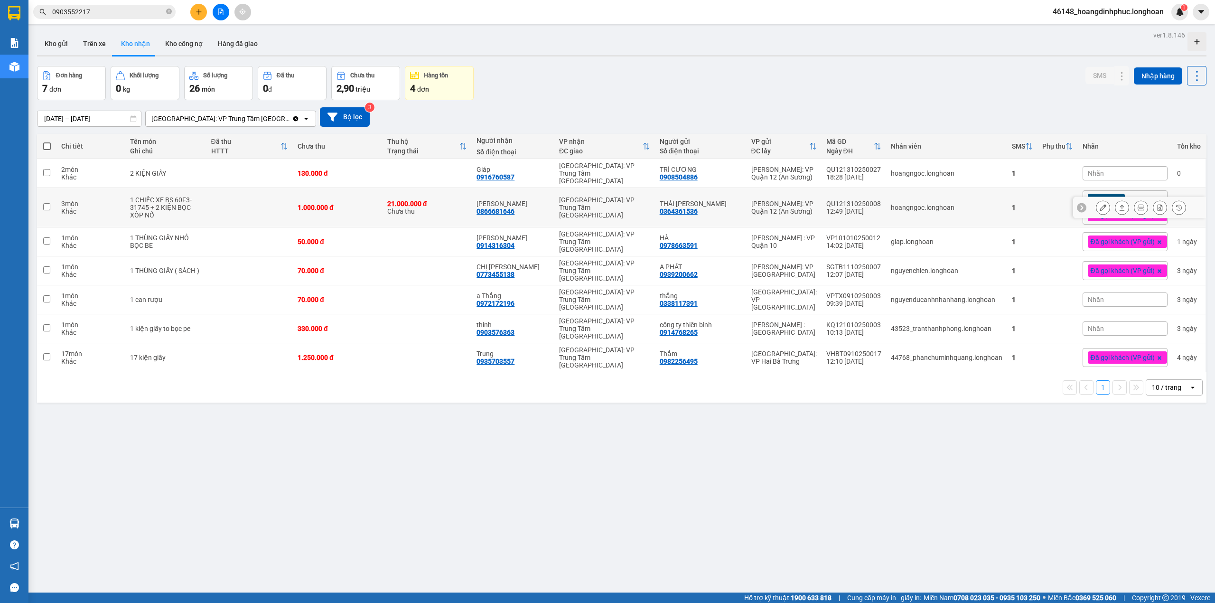
click at [1138, 204] on icon at bounding box center [1141, 207] width 7 height 7
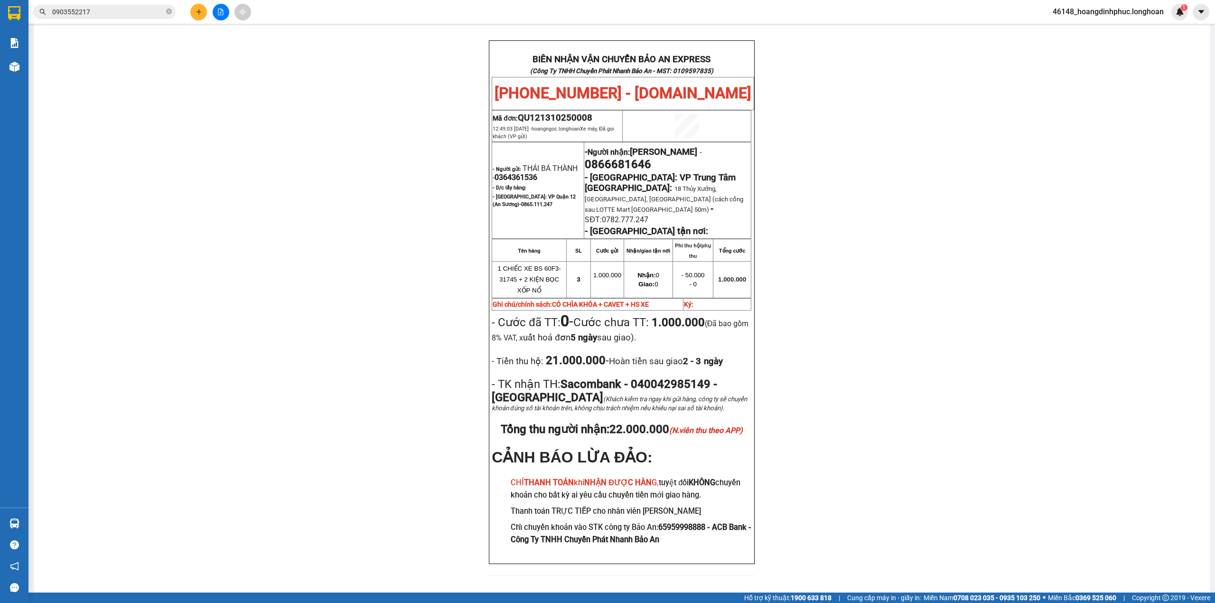
scroll to position [63, 0]
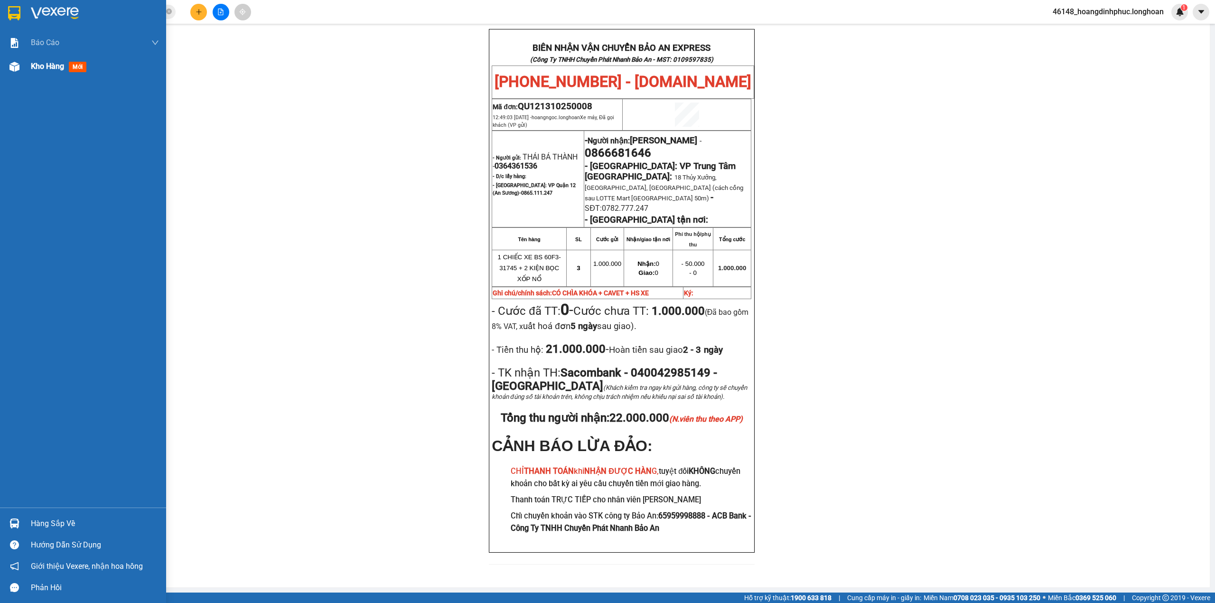
click at [42, 73] on div "Kho hàng mới" at bounding box center [95, 67] width 128 height 24
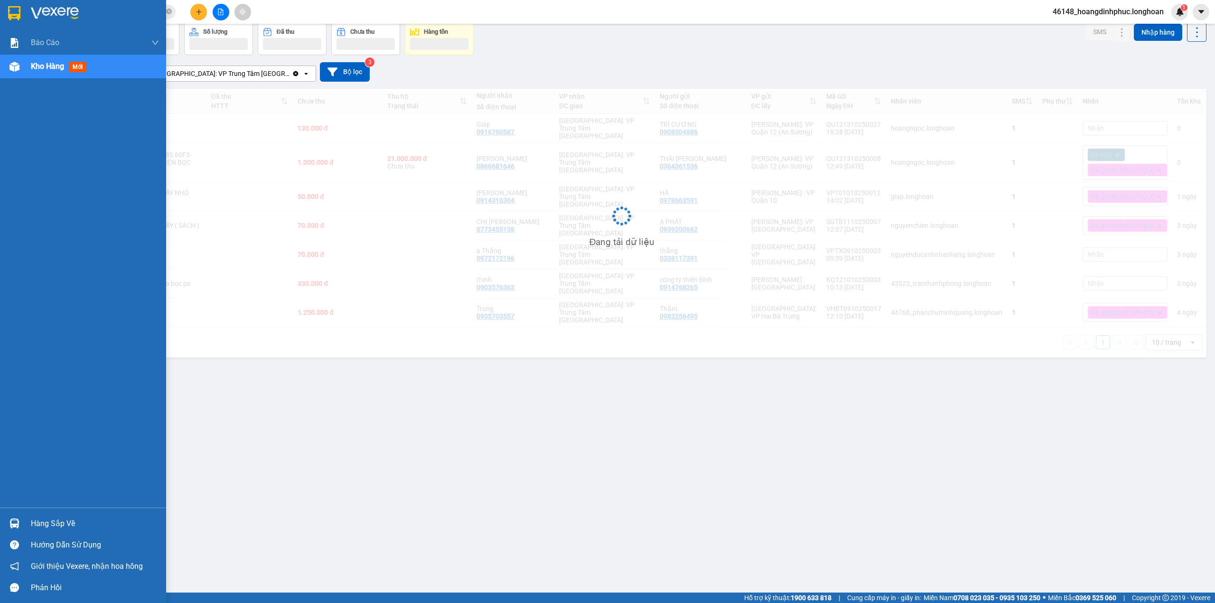
scroll to position [44, 0]
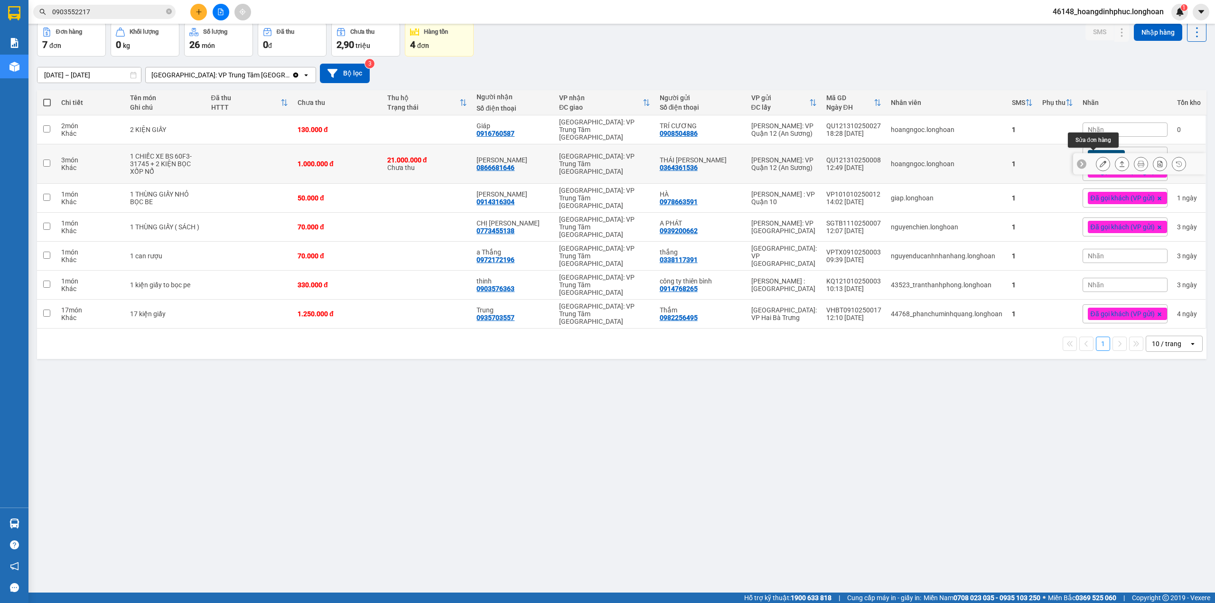
click at [1101, 157] on div at bounding box center [1103, 164] width 14 height 14
click at [1099, 160] on button at bounding box center [1103, 164] width 13 height 17
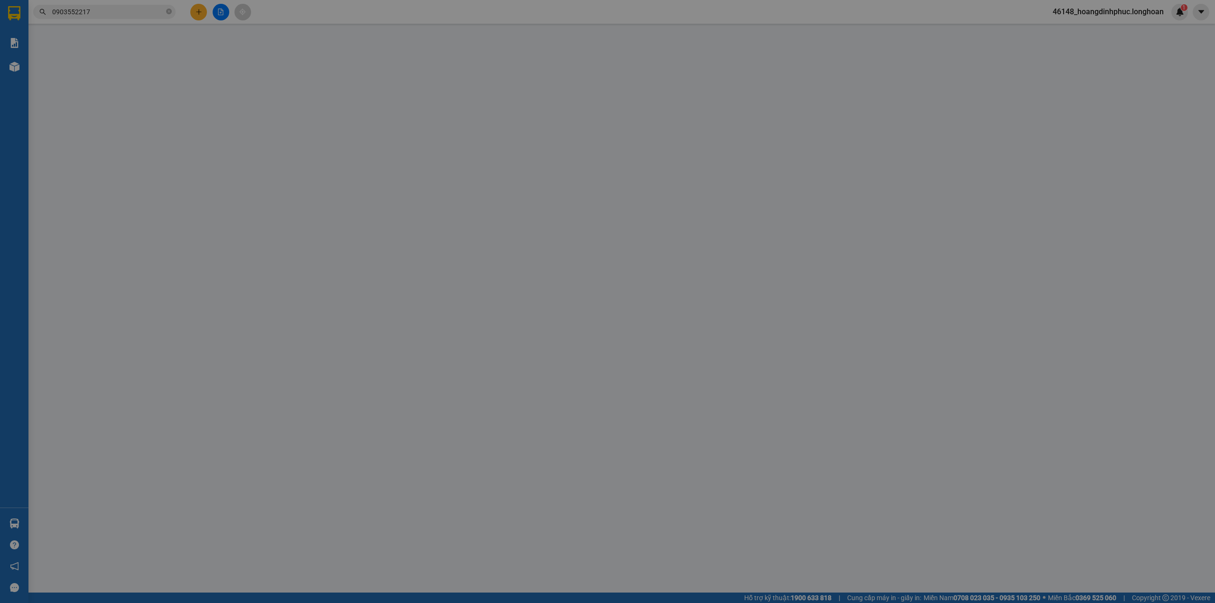
type input "0364361536"
type input "THÁI [PERSON_NAME]"
type input "0866681646"
type input "[PERSON_NAME]"
type input "CÓ CHÌA KHÓA + CAVET + HS XE"
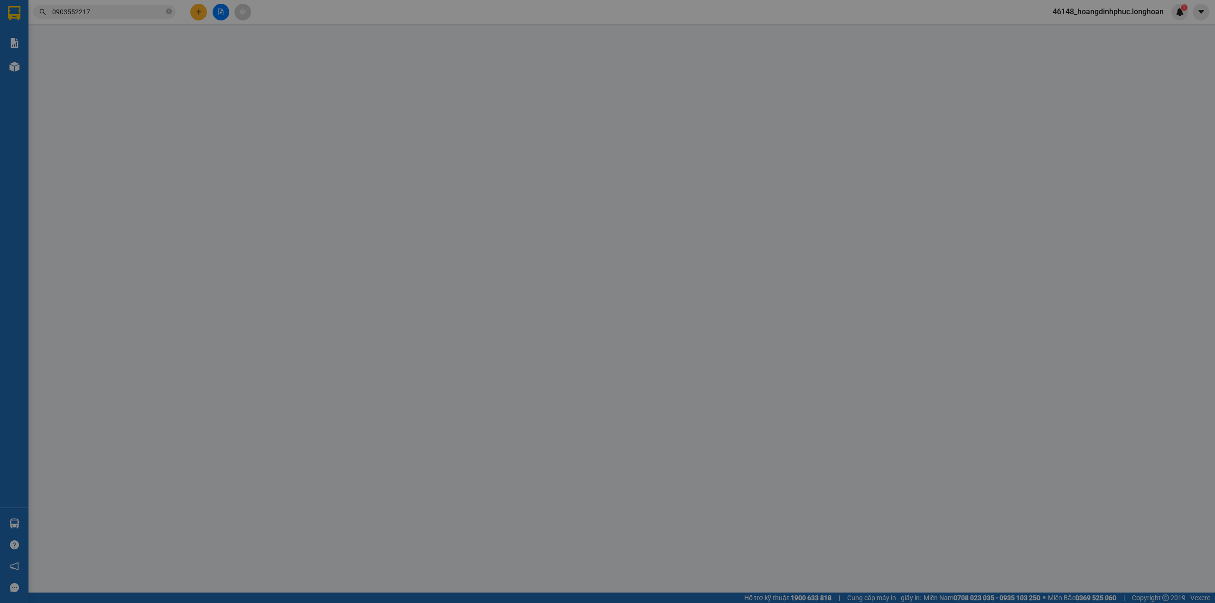
type input "1.000.000"
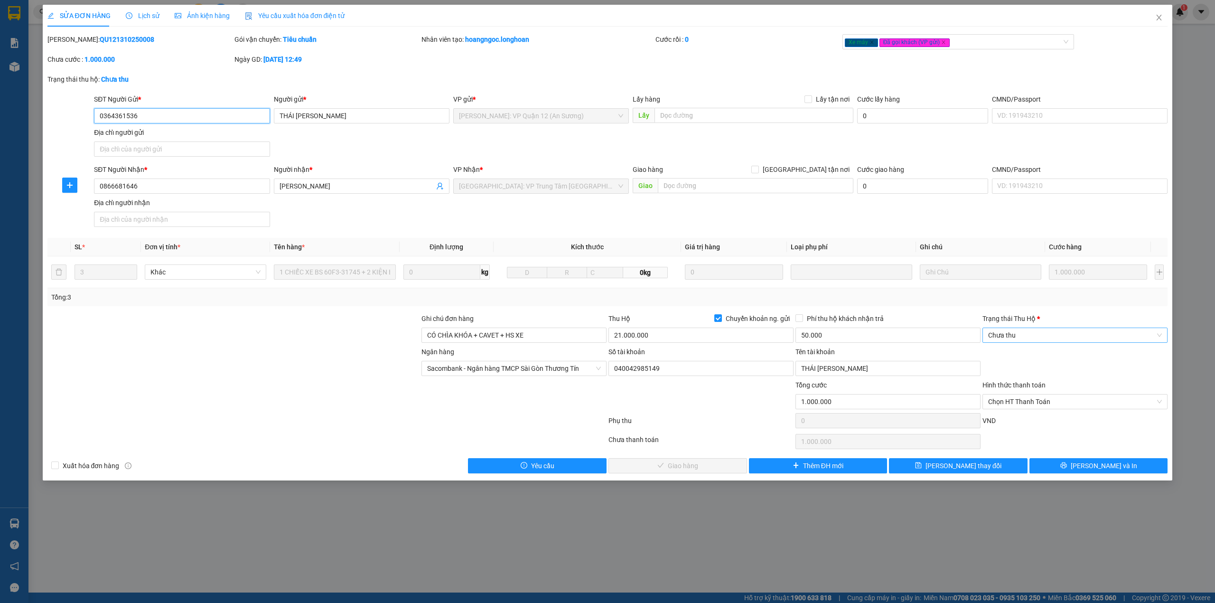
click at [1060, 342] on span "Chưa thu" at bounding box center [1075, 335] width 174 height 14
click at [1027, 386] on div "VP đã thu" at bounding box center [1075, 386] width 174 height 10
click at [1030, 402] on span "Chọn HT Thanh Toán" at bounding box center [1075, 402] width 174 height 14
click at [1029, 420] on div "Tại văn phòng" at bounding box center [1075, 422] width 174 height 10
type input "0"
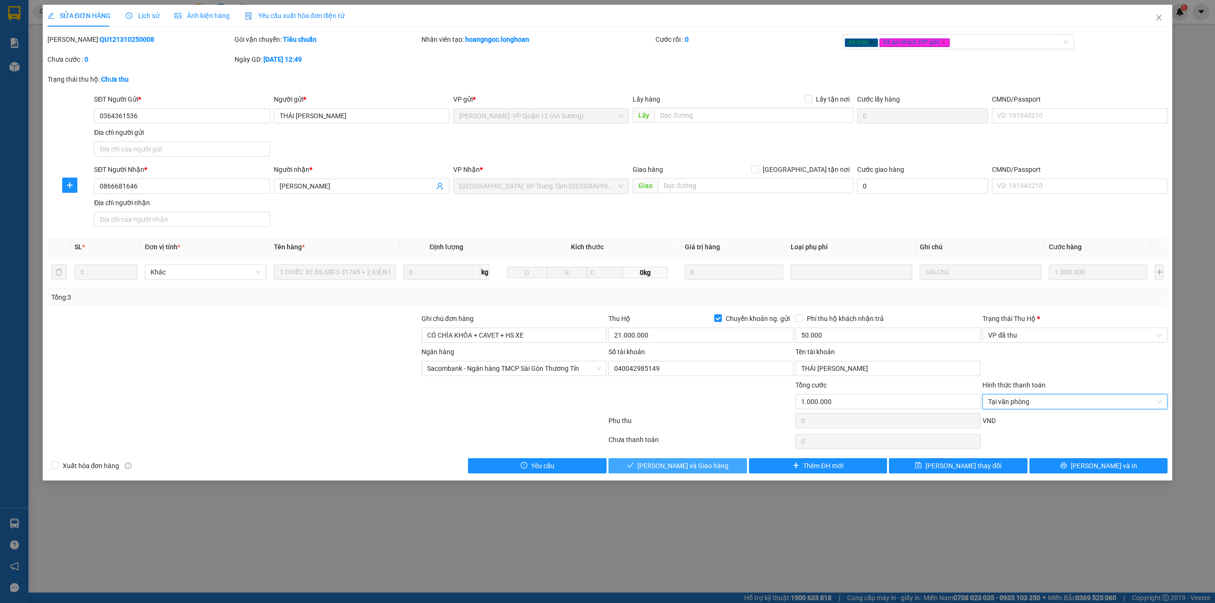
click at [706, 468] on span "Lưu và Giao hàng" at bounding box center [683, 466] width 91 height 10
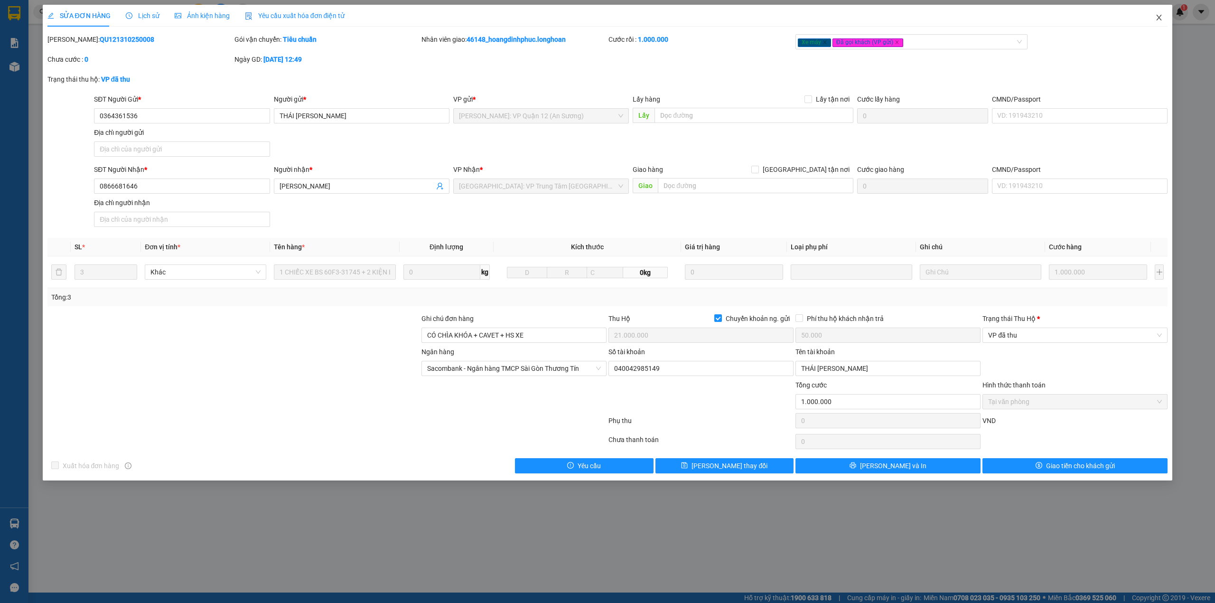
click at [1159, 18] on icon "close" at bounding box center [1160, 18] width 8 height 8
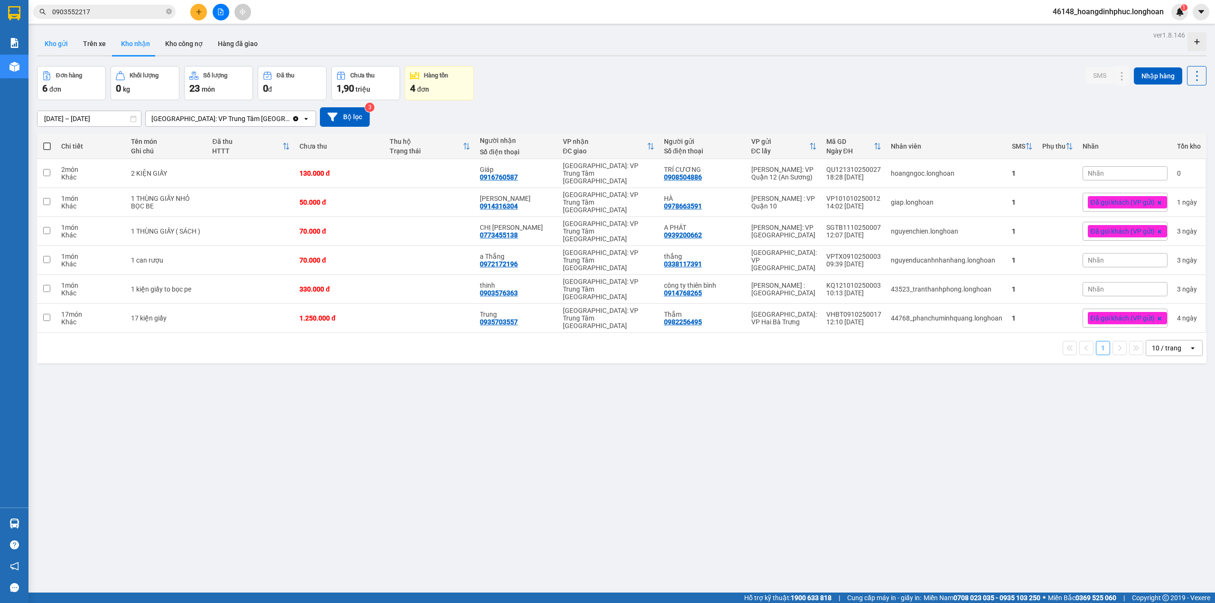
click at [62, 48] on button "Kho gửi" at bounding box center [56, 43] width 38 height 23
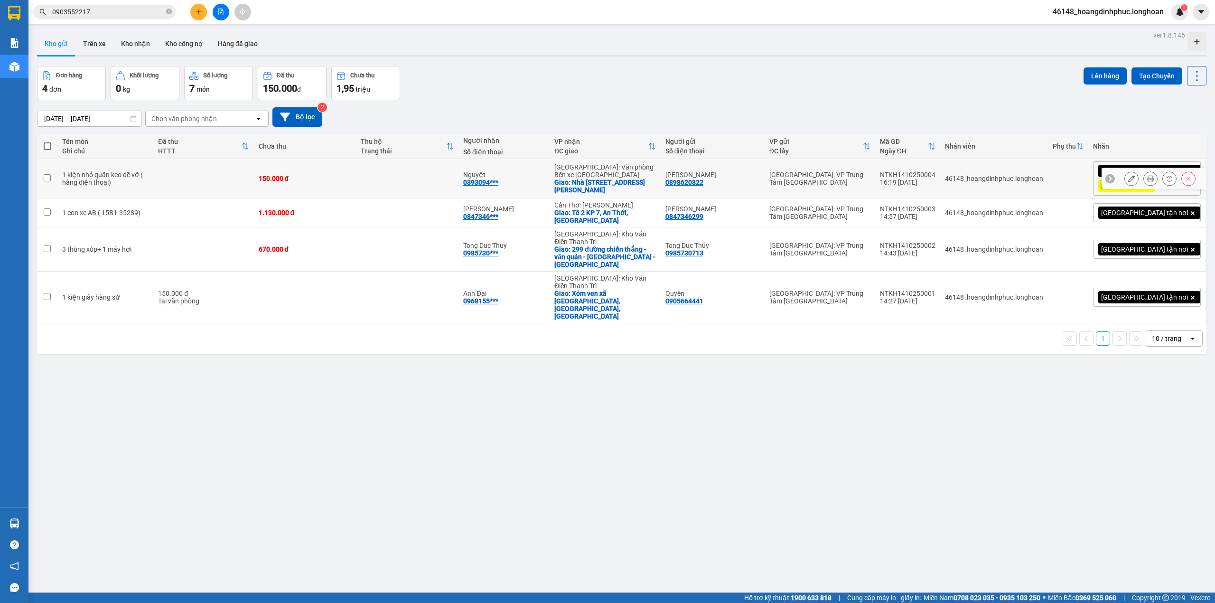
click at [1148, 181] on icon at bounding box center [1151, 178] width 7 height 7
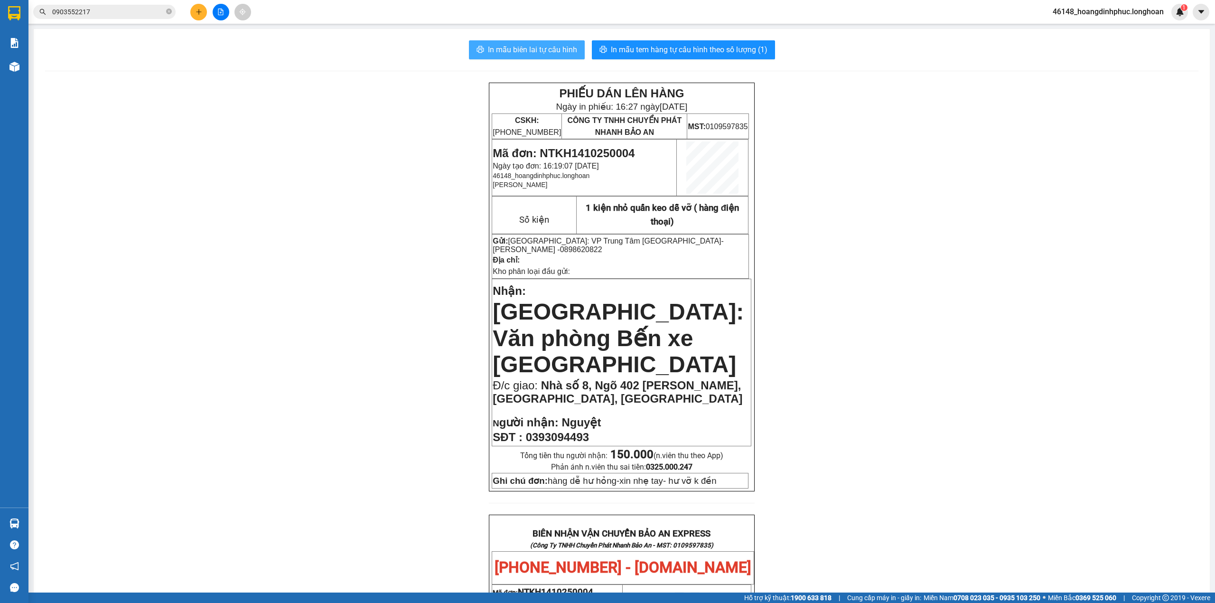
click at [555, 52] on span "In mẫu biên lai tự cấu hình" at bounding box center [532, 50] width 89 height 12
click at [728, 46] on span "In mẫu tem hàng tự cấu hình theo số lượng (1)" at bounding box center [689, 50] width 157 height 12
